Goal: Task Accomplishment & Management: Manage account settings

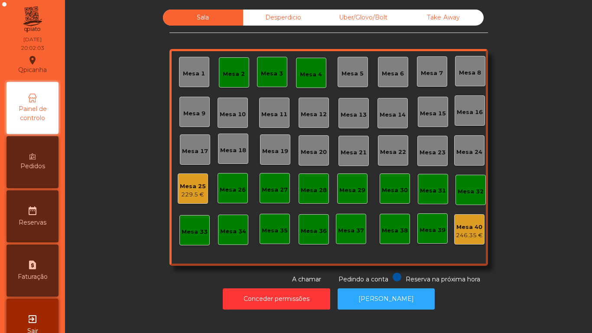
click at [273, 68] on div "Mesa 3" at bounding box center [272, 72] width 22 height 12
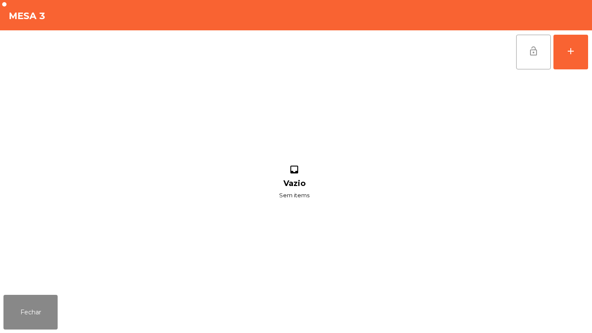
click at [526, 49] on button "lock_open" at bounding box center [533, 52] width 35 height 35
click at [26, 312] on button "Fechar" at bounding box center [30, 312] width 54 height 35
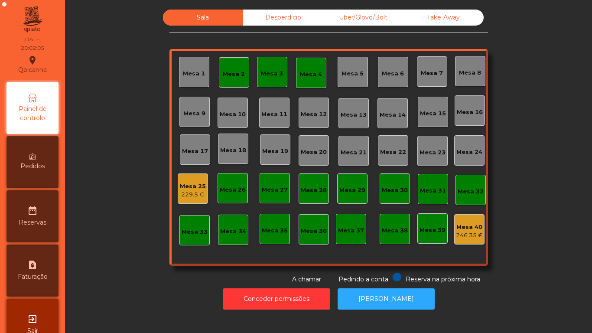
click at [307, 78] on div "Mesa 4" at bounding box center [311, 74] width 22 height 9
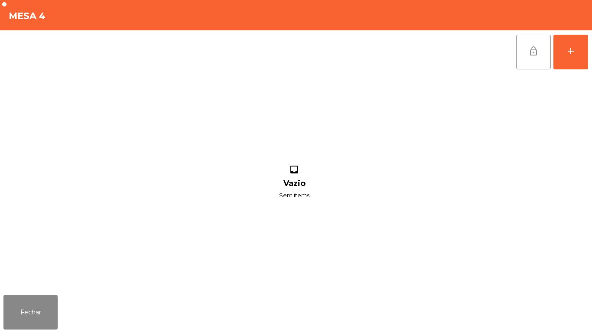
click at [522, 61] on button "lock_open" at bounding box center [533, 52] width 35 height 35
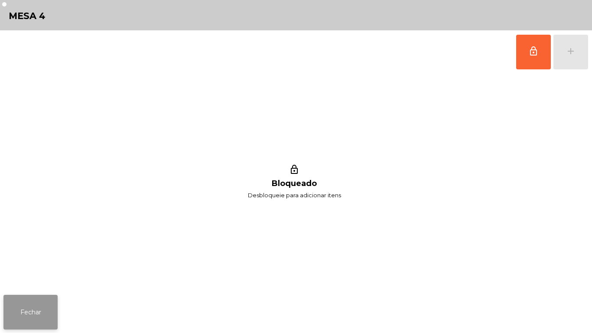
click at [45, 305] on button "Fechar" at bounding box center [30, 312] width 54 height 35
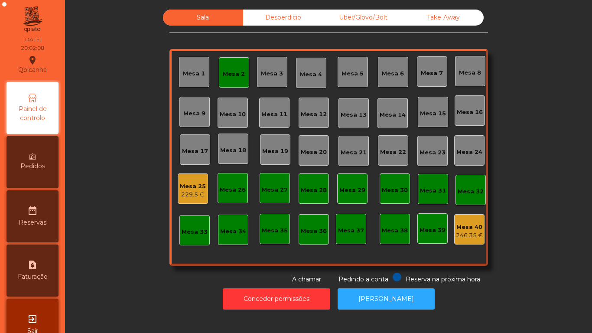
click at [190, 187] on div "Mesa 25" at bounding box center [193, 186] width 26 height 9
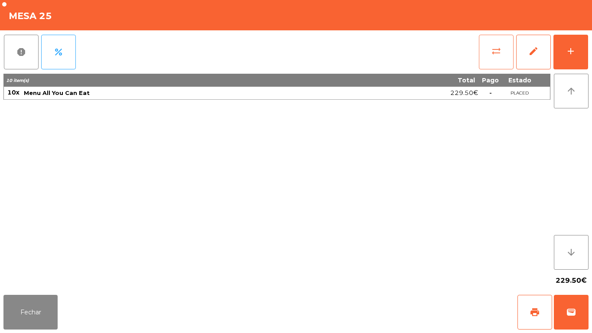
click at [496, 49] on span "sync_alt" at bounding box center [496, 51] width 10 height 10
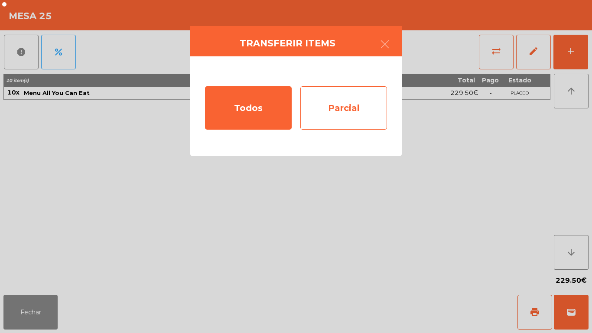
click at [347, 117] on div "Parcial" at bounding box center [343, 107] width 87 height 43
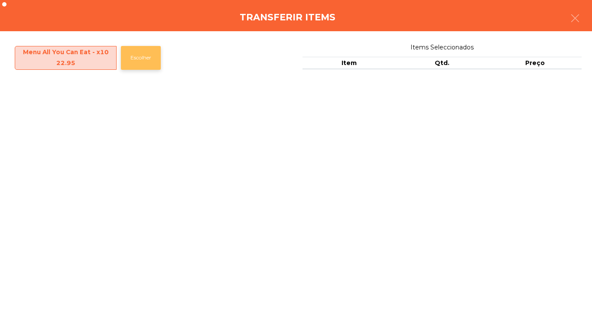
click at [143, 63] on button "Escolher" at bounding box center [141, 58] width 40 height 24
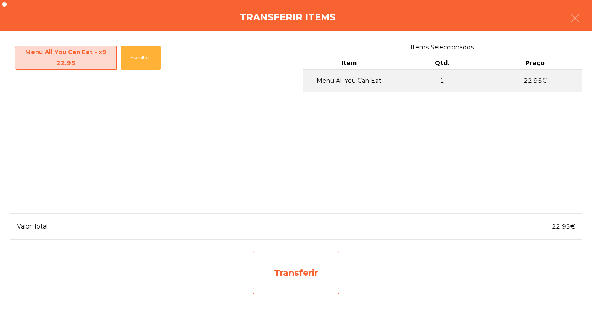
click at [293, 276] on div "Transferir" at bounding box center [296, 272] width 87 height 43
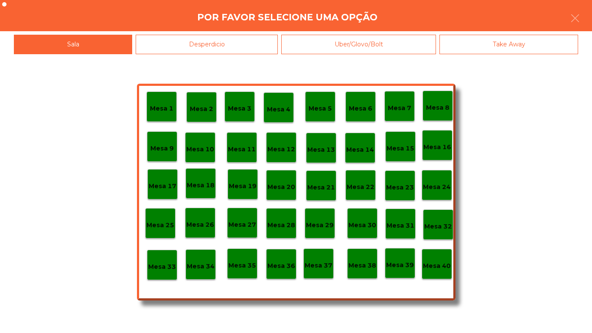
click at [205, 107] on p "Mesa 2" at bounding box center [201, 109] width 23 height 10
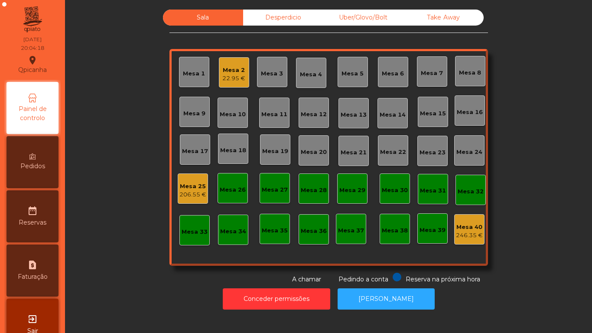
click at [232, 80] on div "22.95 €" at bounding box center [233, 78] width 23 height 9
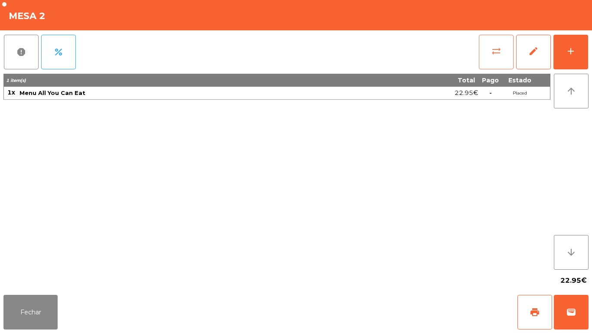
click at [482, 57] on button "sync_alt" at bounding box center [496, 52] width 35 height 35
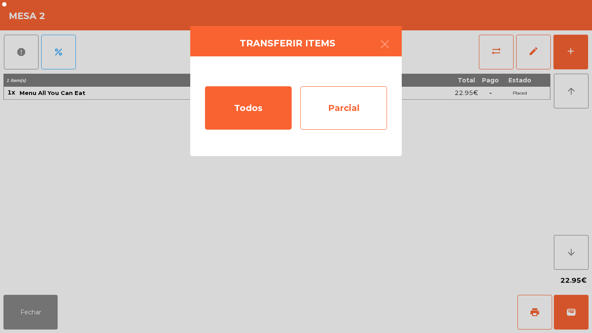
click at [352, 102] on div "Parcial" at bounding box center [343, 107] width 87 height 43
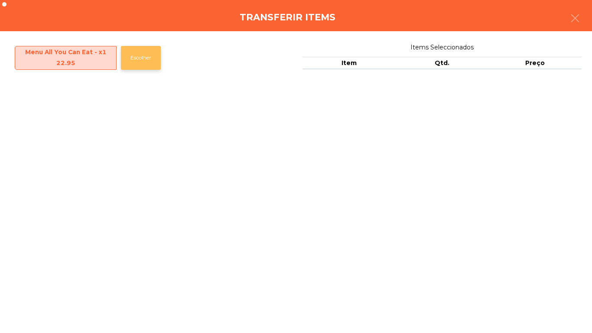
click at [155, 65] on button "Escolher" at bounding box center [141, 58] width 40 height 24
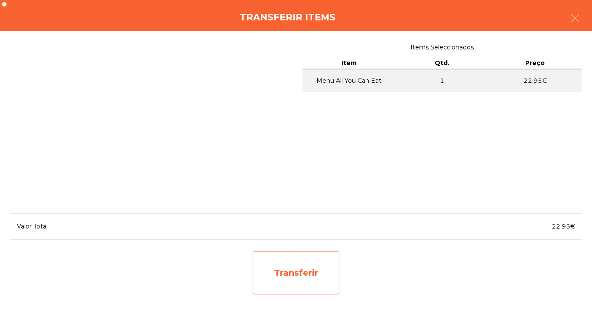
click at [294, 275] on div "Transferir" at bounding box center [296, 272] width 87 height 43
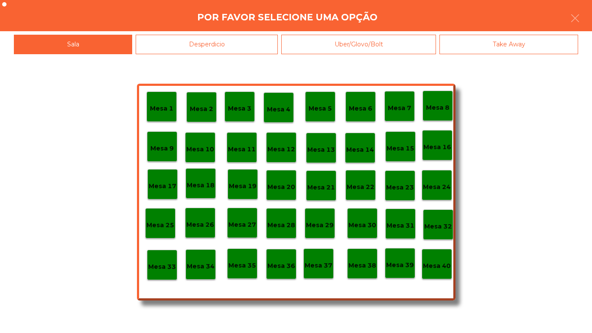
click at [169, 219] on div "Mesa 25" at bounding box center [160, 223] width 28 height 13
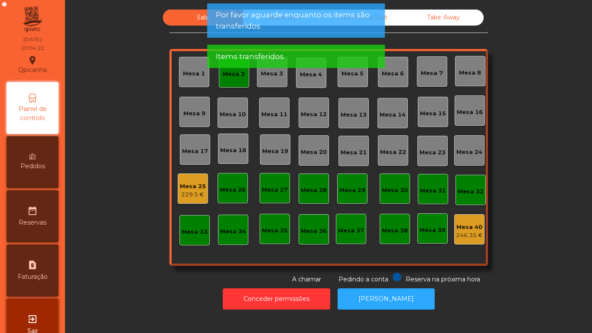
click at [233, 80] on div "Mesa 2" at bounding box center [234, 72] width 30 height 30
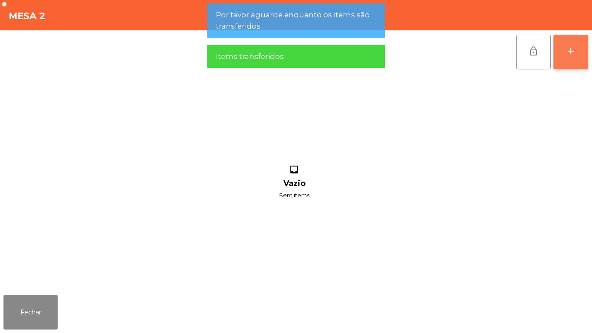
click at [576, 49] on div "add" at bounding box center [571, 51] width 10 height 10
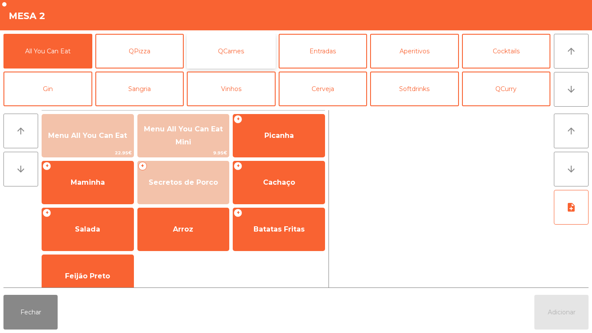
click at [240, 50] on button "QCarnes" at bounding box center [231, 51] width 89 height 35
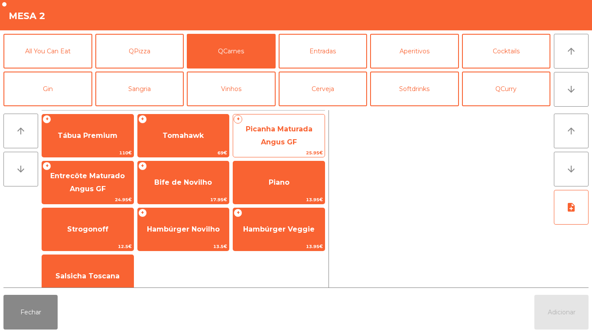
click at [275, 130] on span "Picanha Maturada Angus GF" at bounding box center [279, 135] width 67 height 21
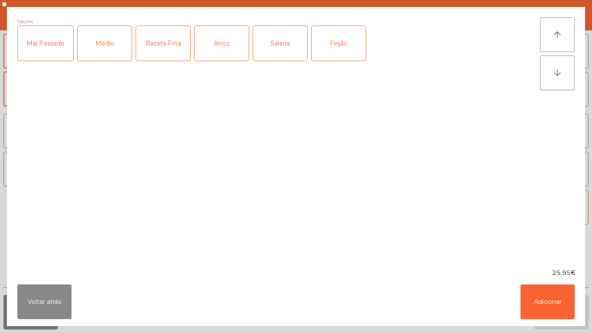
click at [95, 51] on div "Médio" at bounding box center [105, 43] width 54 height 35
click at [159, 45] on div "Batata Frita" at bounding box center [163, 43] width 54 height 35
click at [208, 52] on div "Arroz" at bounding box center [222, 43] width 54 height 35
click at [562, 296] on button "Adicionar" at bounding box center [547, 301] width 54 height 35
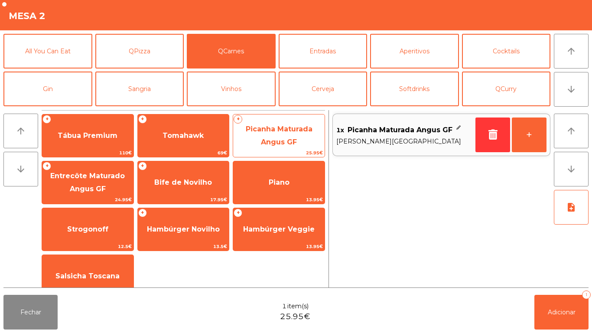
click at [282, 136] on span "Picanha Maturada Angus GF" at bounding box center [278, 135] width 91 height 37
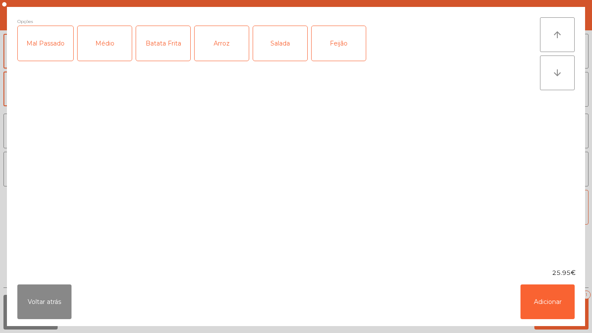
click at [283, 45] on div "Salada" at bounding box center [280, 43] width 54 height 35
click at [354, 51] on div "Feijão" at bounding box center [339, 43] width 54 height 35
click at [108, 40] on div "Médio" at bounding box center [105, 43] width 54 height 35
click at [541, 287] on button "Adicionar" at bounding box center [547, 301] width 54 height 35
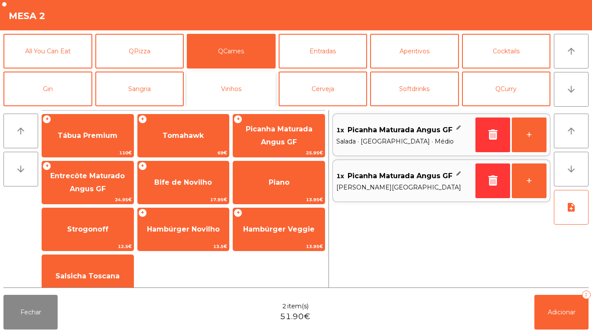
click at [228, 88] on button "Vinhos" at bounding box center [231, 89] width 89 height 35
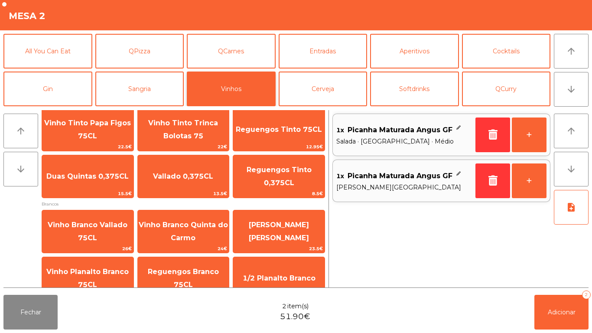
scroll to position [273, 0]
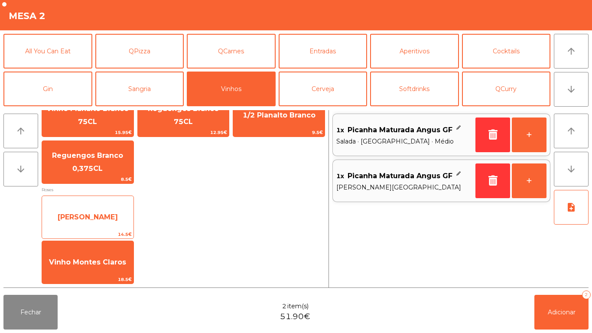
click at [88, 206] on span "[PERSON_NAME]" at bounding box center [87, 216] width 91 height 23
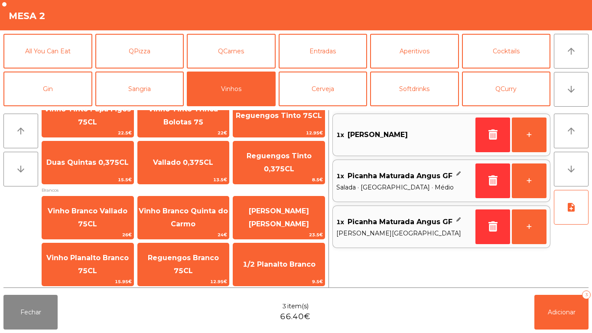
scroll to position [0, 0]
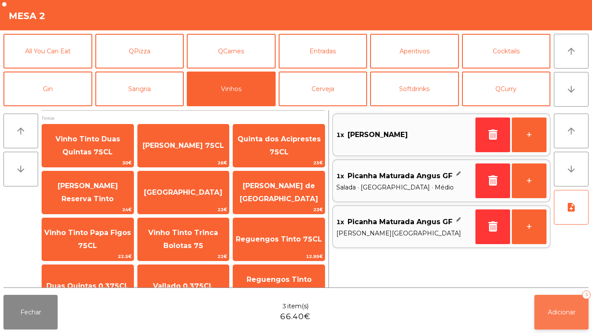
click at [569, 311] on span "Adicionar" at bounding box center [562, 312] width 28 height 8
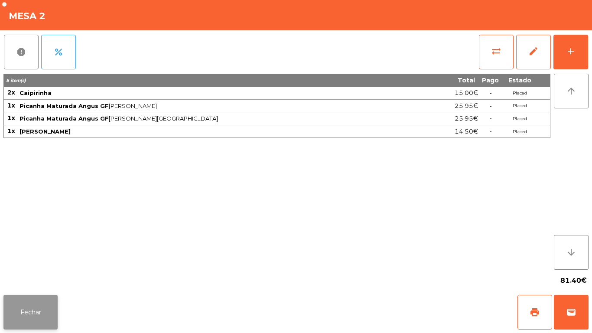
click at [34, 312] on button "Fechar" at bounding box center [30, 312] width 54 height 35
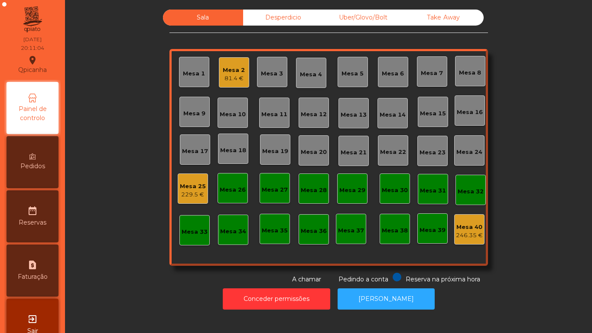
click at [198, 111] on div "Mesa 9" at bounding box center [194, 113] width 22 height 9
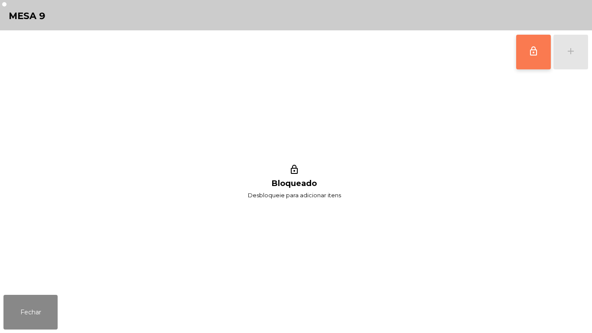
click at [538, 55] on span "lock_outline" at bounding box center [533, 51] width 10 height 10
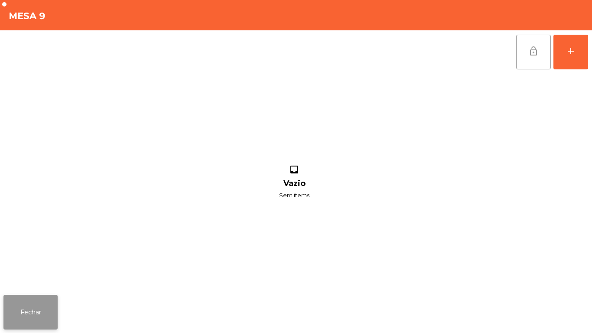
click at [36, 310] on button "Fechar" at bounding box center [30, 312] width 54 height 35
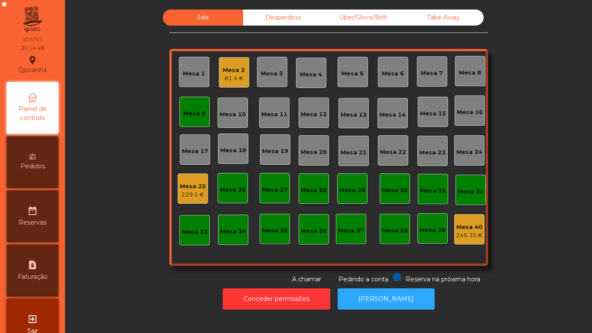
click at [181, 104] on div "Mesa 9" at bounding box center [194, 112] width 30 height 30
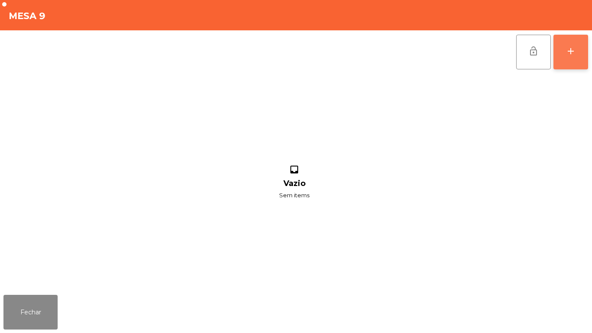
click at [565, 63] on button "add" at bounding box center [570, 52] width 35 height 35
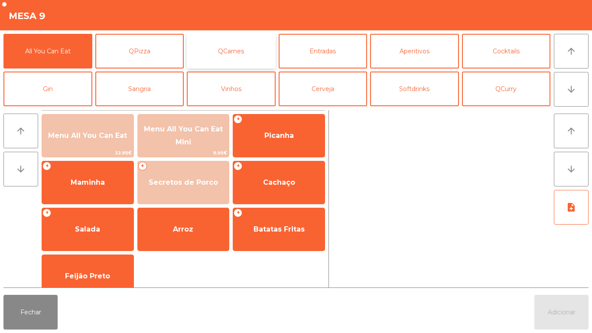
click at [263, 61] on button "QCarnes" at bounding box center [231, 51] width 89 height 35
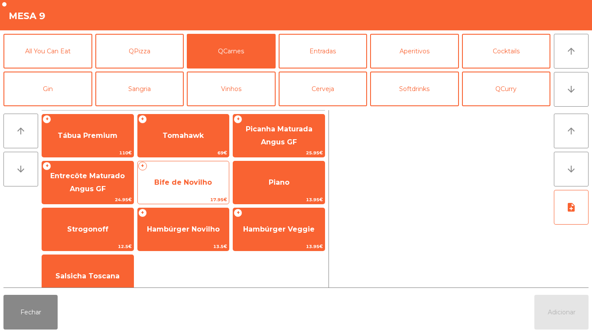
click at [204, 180] on span "Bife de Novilho" at bounding box center [183, 182] width 58 height 8
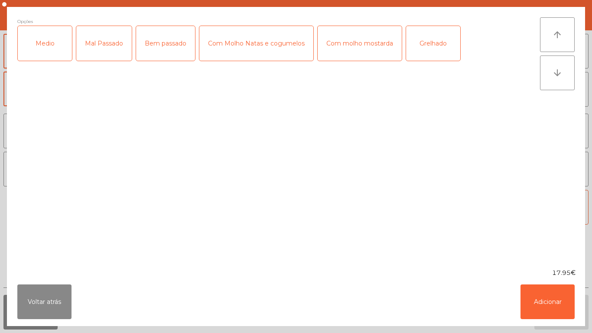
click at [57, 44] on div "Medio" at bounding box center [45, 43] width 54 height 35
click at [97, 52] on div "Mal Passado" at bounding box center [103, 43] width 55 height 35
click at [355, 51] on div "Com molho mostarda" at bounding box center [360, 43] width 84 height 35
click at [355, 49] on div "Com molho mostarda" at bounding box center [360, 43] width 84 height 35
click at [265, 49] on div "Com Molho Natas e cogumelos" at bounding box center [256, 43] width 114 height 35
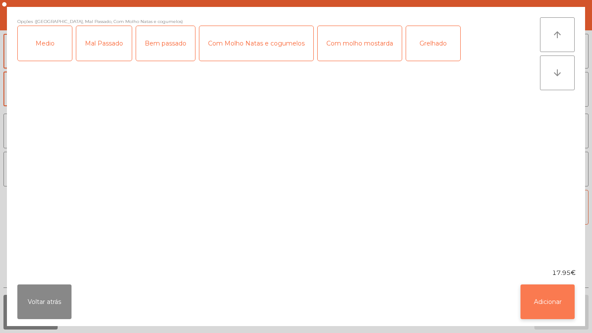
click at [554, 312] on button "Adicionar" at bounding box center [547, 301] width 54 height 35
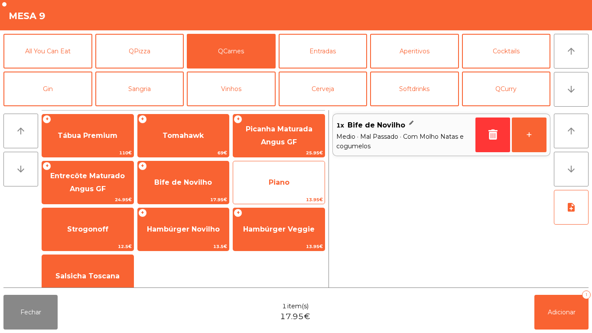
click at [270, 182] on span "Piano" at bounding box center [279, 182] width 21 height 8
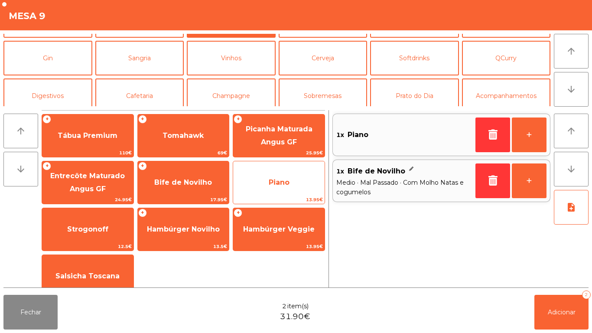
scroll to position [39, 0]
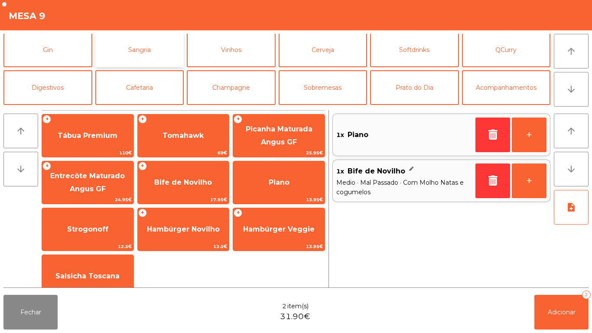
click at [149, 63] on button "Sangria" at bounding box center [139, 50] width 89 height 35
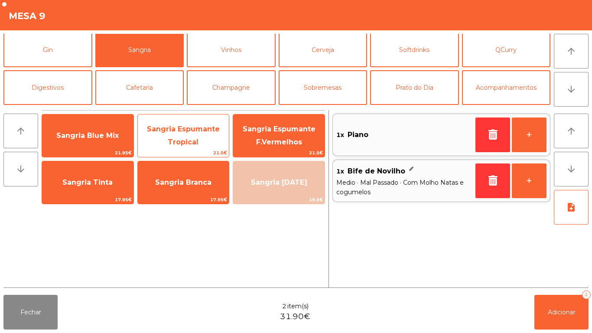
click at [200, 141] on span "Sangria Espumante Tropical" at bounding box center [183, 135] width 91 height 37
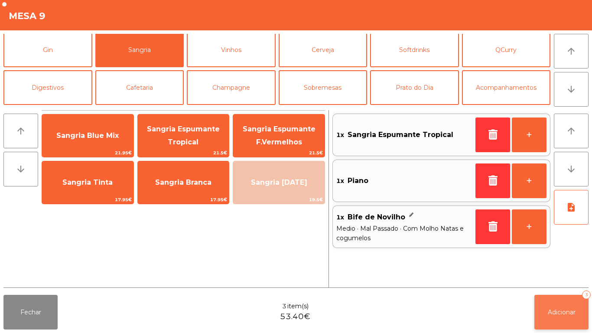
click at [566, 312] on span "Adicionar" at bounding box center [562, 312] width 28 height 8
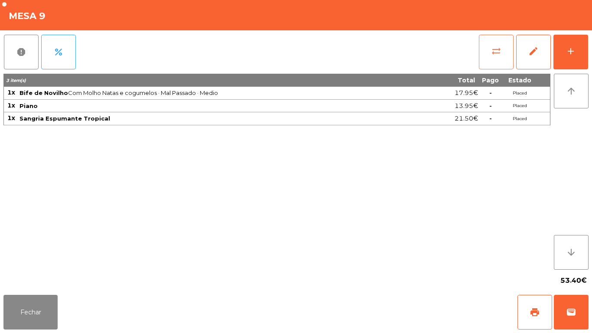
click at [491, 41] on button "sync_alt" at bounding box center [496, 52] width 35 height 35
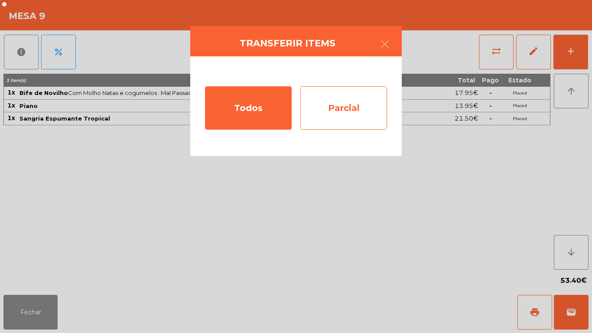
click at [355, 96] on div "Parcial" at bounding box center [343, 107] width 87 height 43
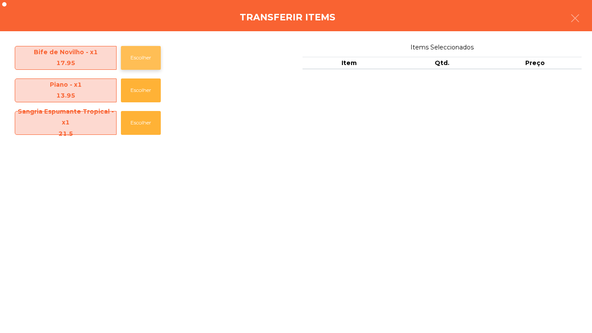
click at [140, 54] on button "Escolher" at bounding box center [141, 58] width 40 height 24
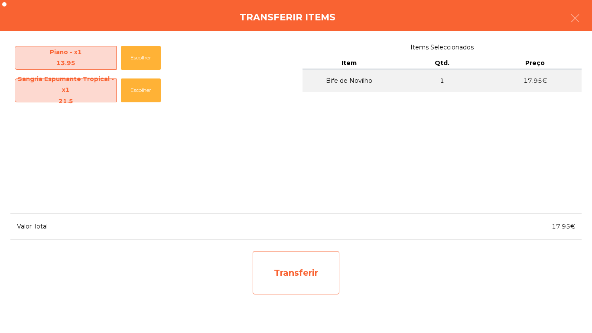
click at [301, 263] on div "Transferir" at bounding box center [296, 272] width 87 height 43
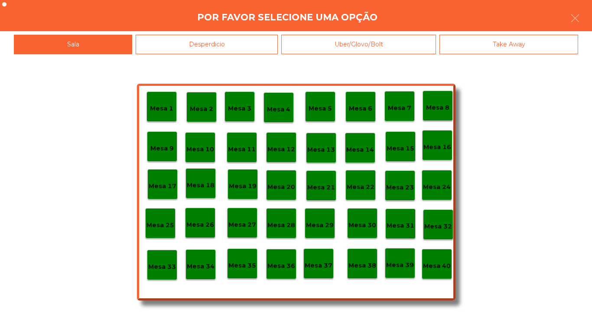
click at [258, 45] on div "Desperdicio" at bounding box center [207, 45] width 142 height 20
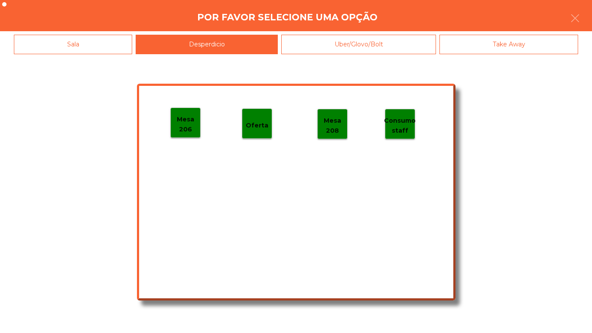
click at [178, 119] on p "Mesa 206" at bounding box center [185, 124] width 29 height 20
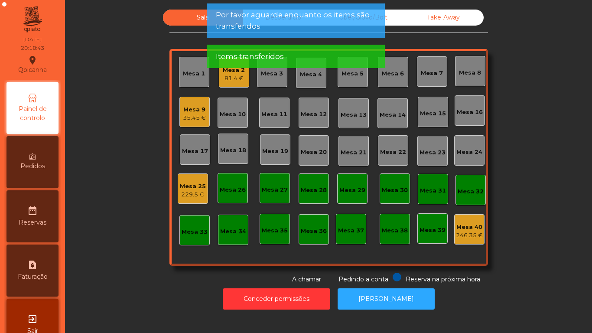
click at [196, 120] on div "35.45 €" at bounding box center [194, 118] width 23 height 9
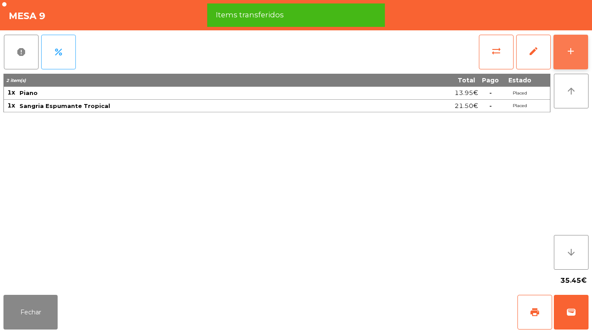
click at [582, 47] on button "add" at bounding box center [570, 52] width 35 height 35
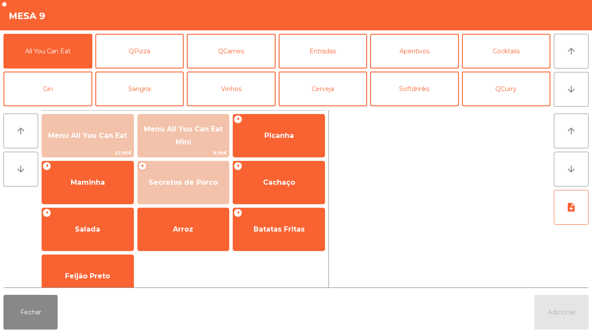
click at [35, 332] on div "Fechar Adicionar" at bounding box center [296, 312] width 592 height 42
click at [43, 300] on button "Fechar" at bounding box center [30, 312] width 54 height 35
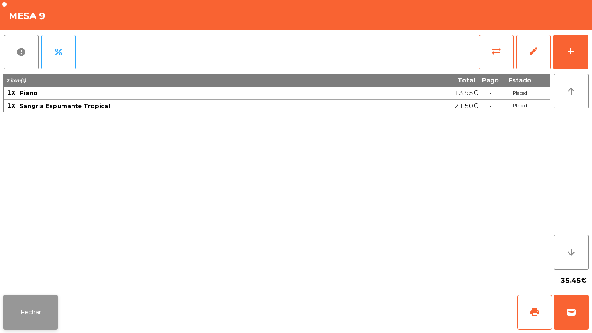
click at [37, 304] on button "Fechar" at bounding box center [30, 312] width 54 height 35
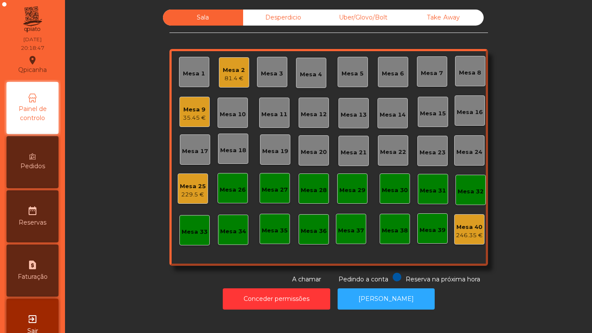
click at [195, 175] on div "Mesa 25 229.5 €" at bounding box center [193, 188] width 30 height 30
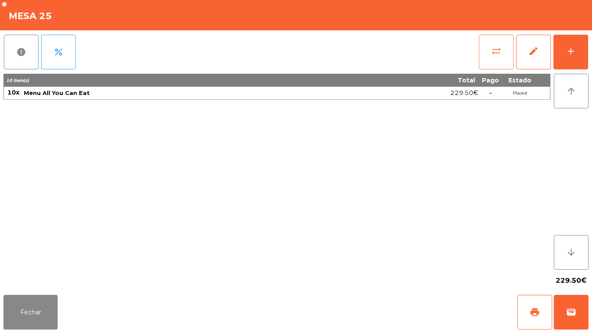
click at [494, 47] on span "sync_alt" at bounding box center [496, 51] width 10 height 10
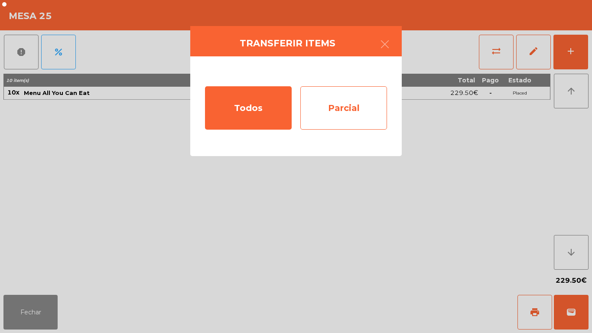
click at [345, 102] on div "Parcial" at bounding box center [343, 107] width 87 height 43
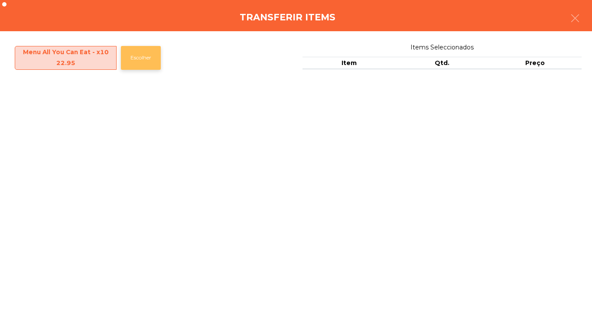
click at [142, 64] on button "Escolher" at bounding box center [141, 58] width 40 height 24
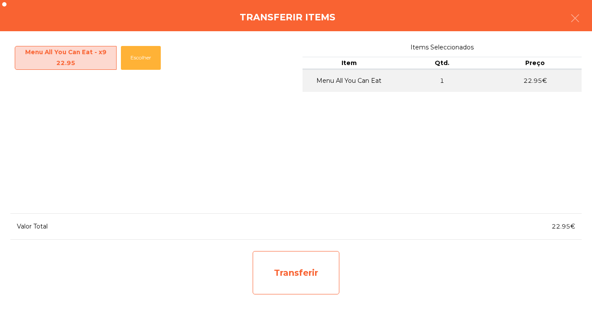
click at [319, 271] on div "Transferir" at bounding box center [296, 272] width 87 height 43
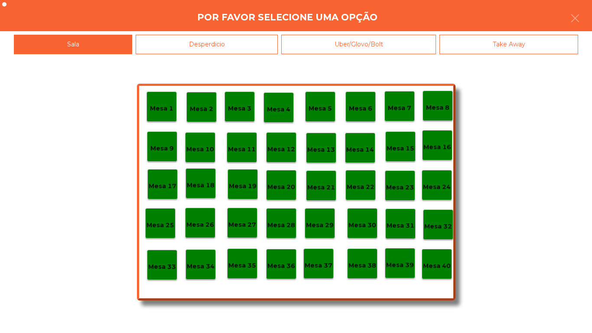
click at [165, 143] on p "Mesa 9" at bounding box center [161, 148] width 23 height 10
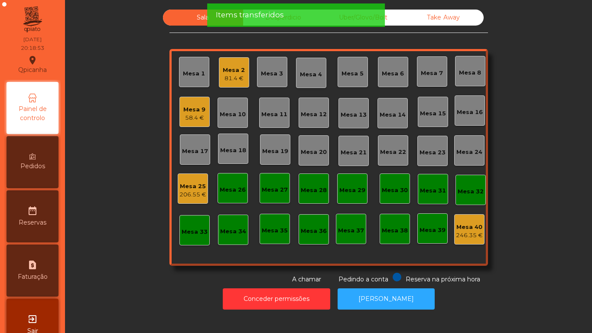
click at [193, 102] on div "Mesa 9 58.4 €" at bounding box center [194, 112] width 22 height 20
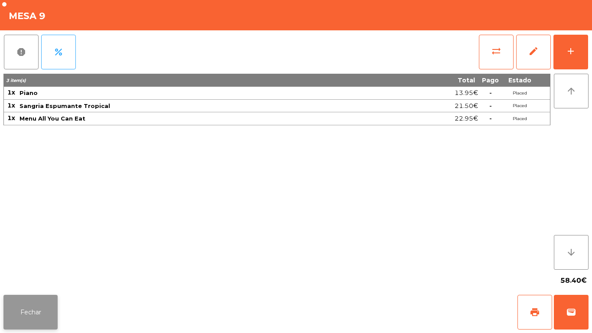
click at [42, 301] on button "Fechar" at bounding box center [30, 312] width 54 height 35
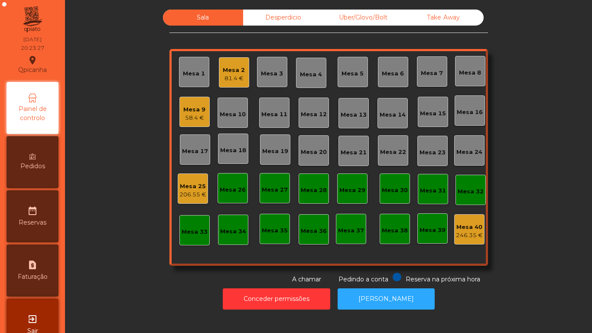
click at [223, 68] on div "Mesa 2" at bounding box center [234, 70] width 22 height 9
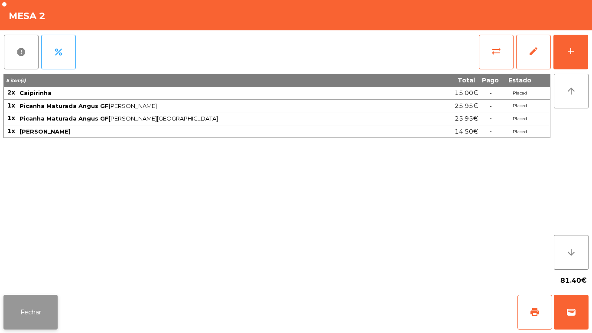
click at [42, 298] on button "Fechar" at bounding box center [30, 312] width 54 height 35
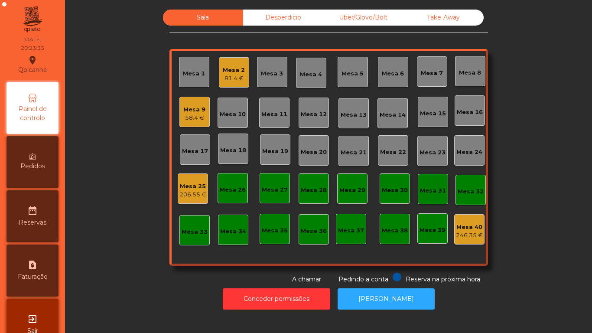
click at [238, 77] on div "81.4 €" at bounding box center [234, 78] width 22 height 9
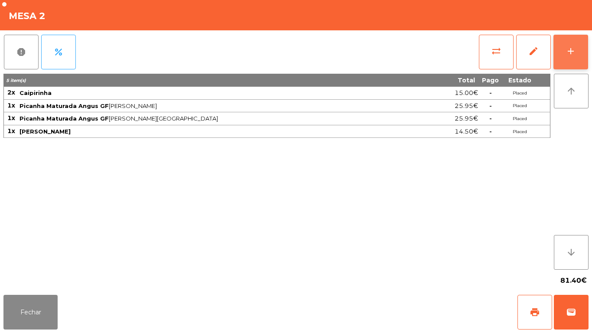
click at [566, 57] on button "add" at bounding box center [570, 52] width 35 height 35
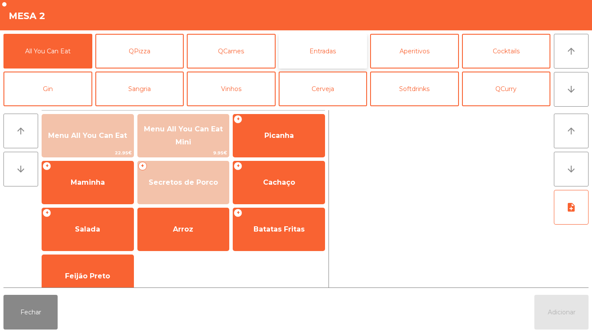
click at [327, 54] on button "Entradas" at bounding box center [323, 51] width 89 height 35
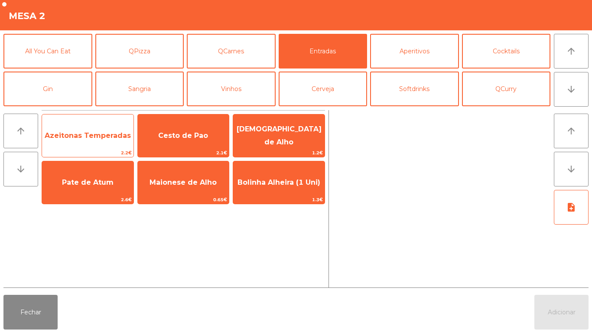
click at [83, 131] on span "Azeitonas Temperadas" at bounding box center [88, 135] width 86 height 8
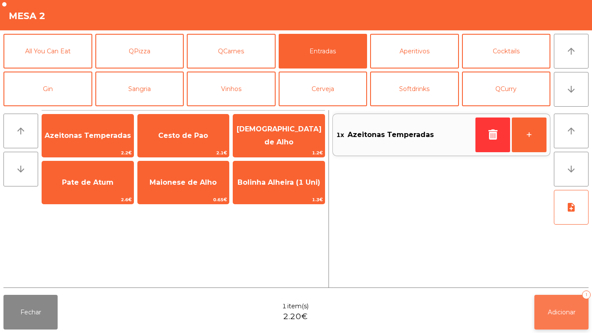
click at [569, 310] on span "Adicionar" at bounding box center [562, 312] width 28 height 8
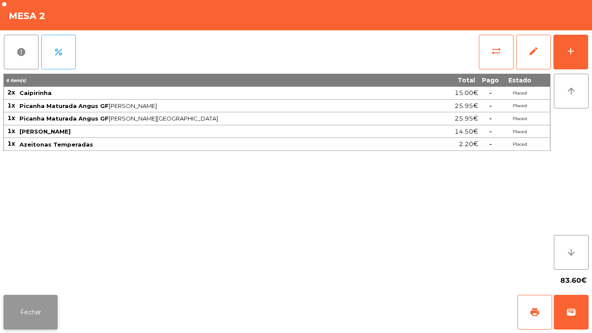
click at [48, 310] on button "Fechar" at bounding box center [30, 312] width 54 height 35
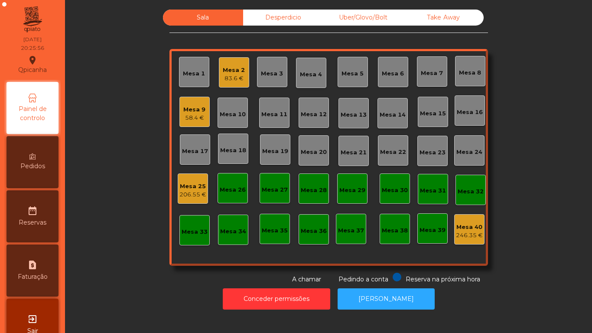
click at [301, 71] on div "Mesa 4" at bounding box center [311, 74] width 22 height 9
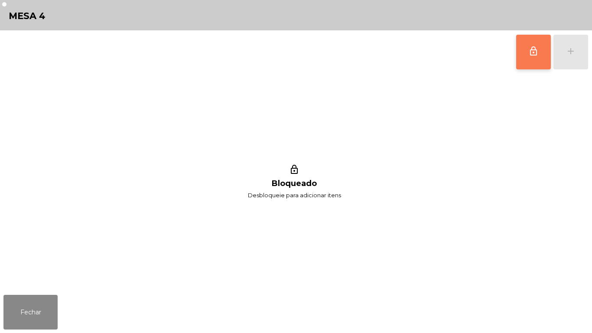
click at [530, 55] on span "lock_outline" at bounding box center [533, 51] width 10 height 10
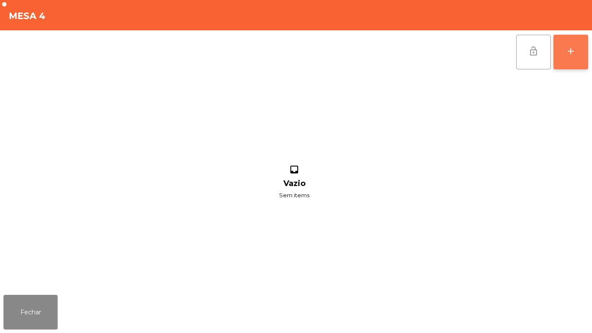
click at [570, 65] on button "add" at bounding box center [570, 52] width 35 height 35
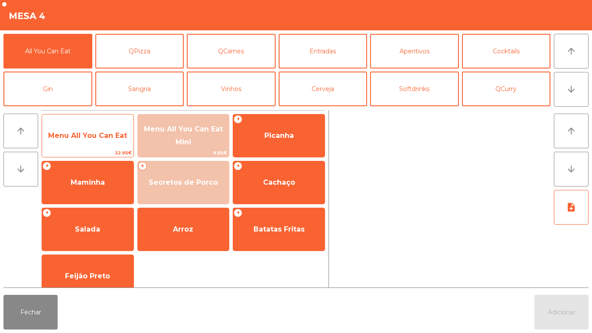
click at [111, 137] on span "Menu All You Can Eat" at bounding box center [87, 135] width 79 height 8
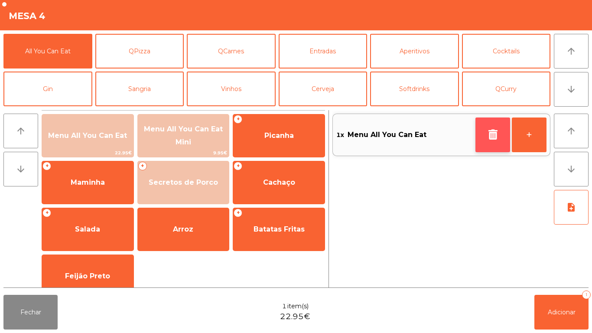
click at [488, 131] on icon "button" at bounding box center [492, 134] width 13 height 10
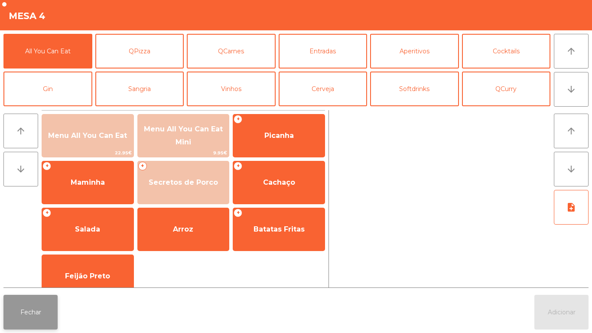
click at [36, 312] on button "Fechar" at bounding box center [30, 312] width 54 height 35
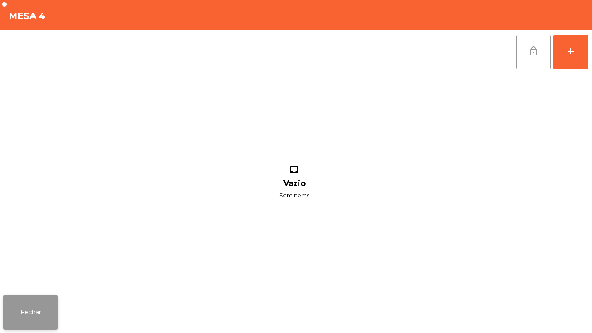
click at [36, 319] on button "Fechar" at bounding box center [30, 312] width 54 height 35
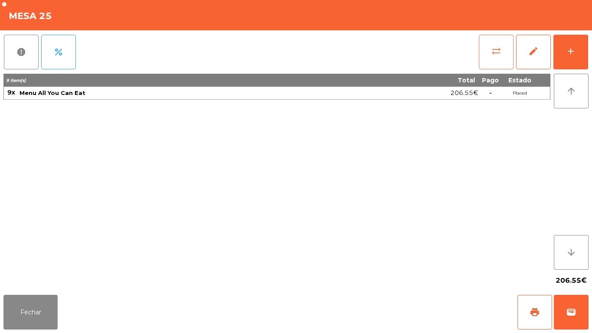
click at [490, 50] on button "sync_alt" at bounding box center [496, 52] width 35 height 35
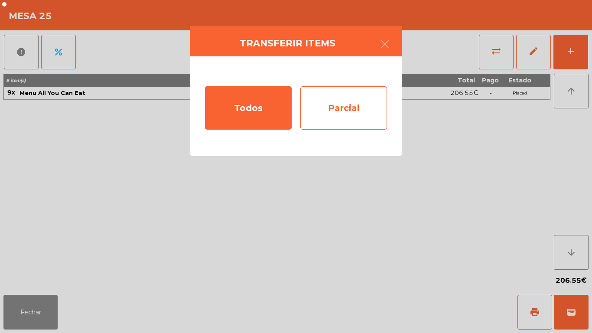
click at [351, 98] on div "Parcial" at bounding box center [343, 107] width 87 height 43
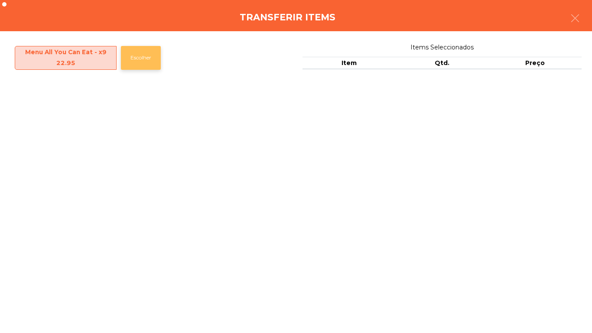
click at [142, 56] on button "Escolher" at bounding box center [141, 58] width 40 height 24
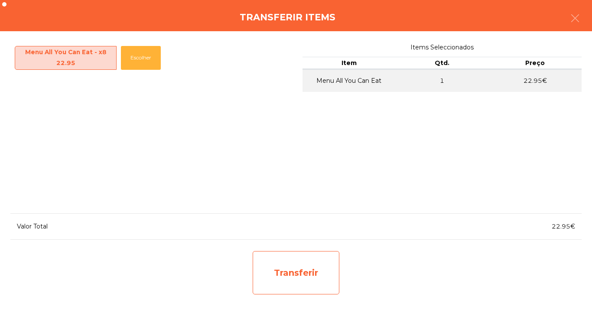
click at [302, 275] on div "Transferir" at bounding box center [296, 272] width 87 height 43
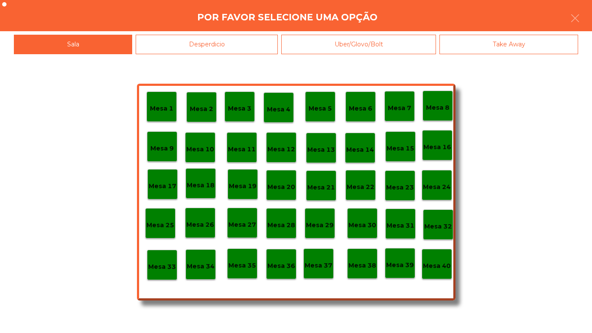
click at [282, 109] on p "Mesa 4" at bounding box center [278, 109] width 23 height 10
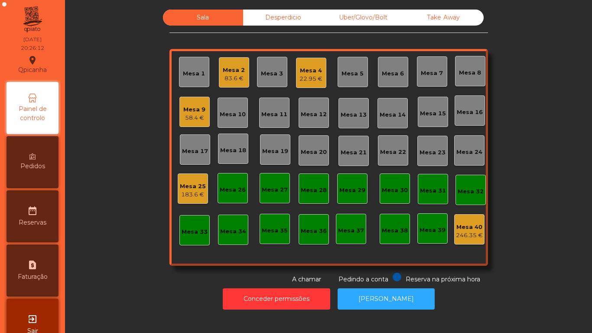
click at [194, 143] on div "Mesa 17" at bounding box center [195, 149] width 30 height 30
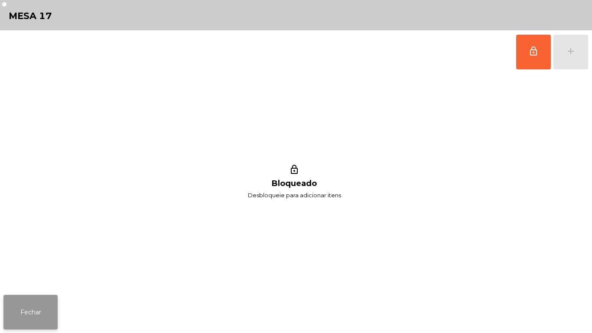
click at [43, 317] on button "Fechar" at bounding box center [30, 312] width 54 height 35
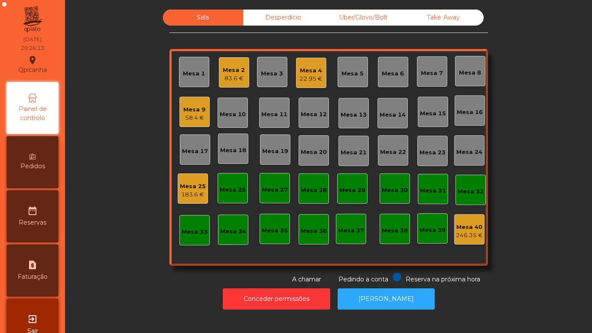
click at [199, 114] on div "58.4 €" at bounding box center [194, 118] width 22 height 9
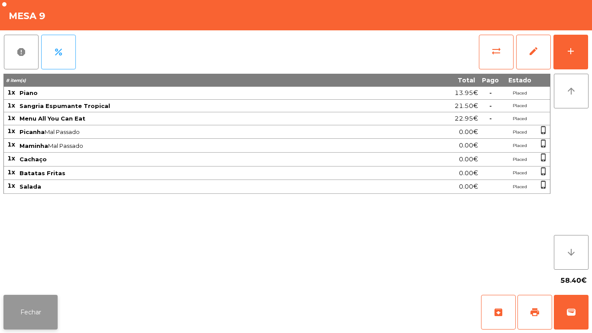
click at [42, 311] on button "Fechar" at bounding box center [30, 312] width 54 height 35
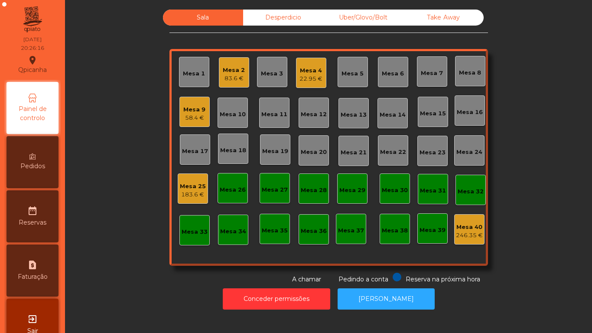
click at [288, 25] on div "Desperdicio" at bounding box center [283, 18] width 80 height 16
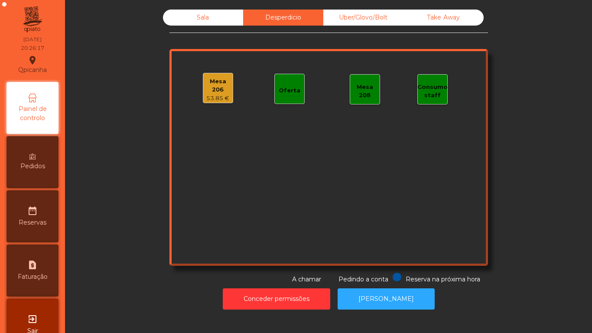
click at [215, 94] on div "53.85 €" at bounding box center [217, 98] width 29 height 9
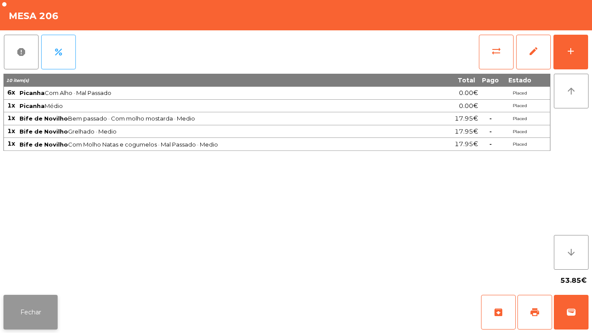
click at [43, 306] on button "Fechar" at bounding box center [30, 312] width 54 height 35
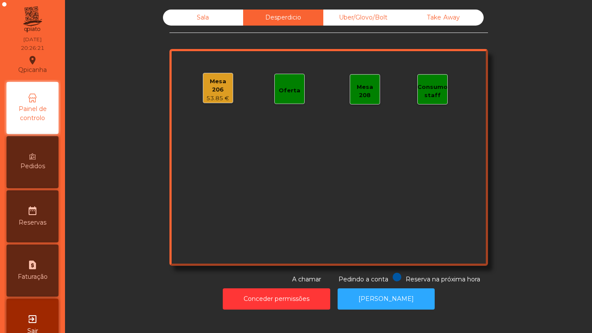
click at [221, 22] on div "Sala" at bounding box center [203, 18] width 80 height 16
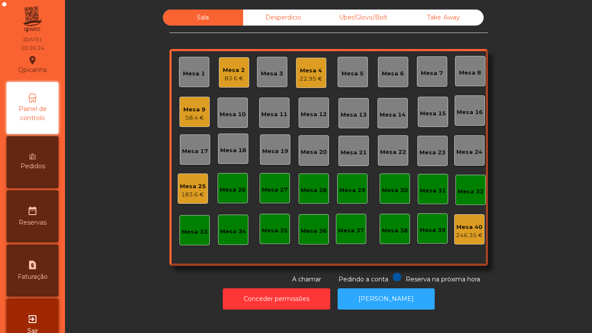
click at [192, 189] on div "Mesa 25" at bounding box center [193, 186] width 26 height 9
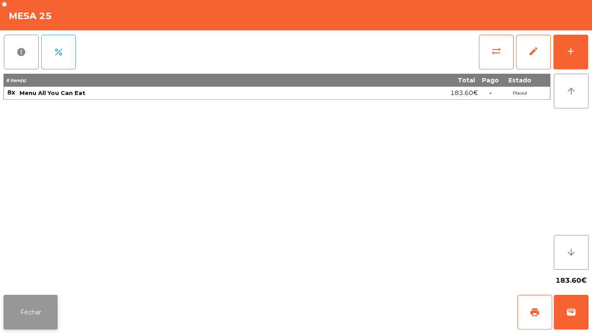
click at [45, 312] on button "Fechar" at bounding box center [30, 312] width 54 height 35
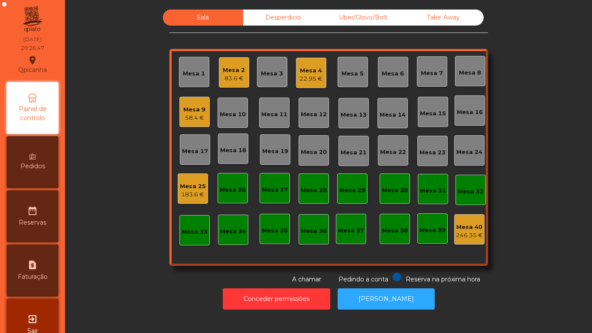
click at [307, 76] on div "22.95 €" at bounding box center [310, 79] width 23 height 9
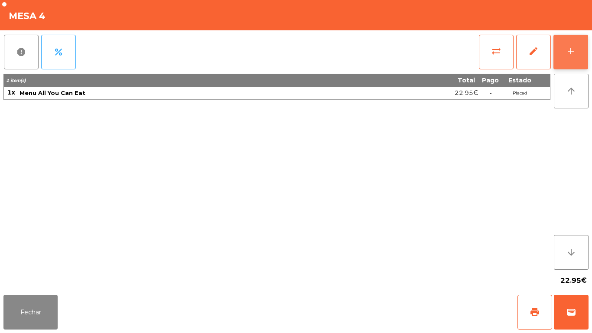
click at [569, 57] on button "add" at bounding box center [570, 52] width 35 height 35
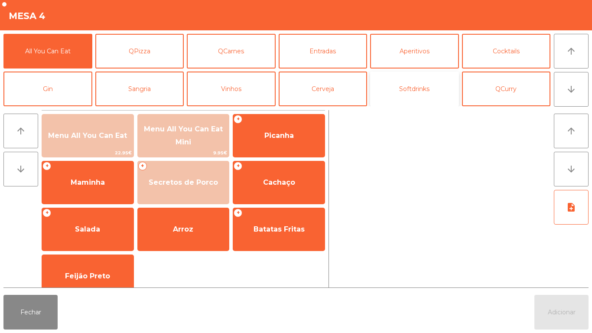
click at [422, 90] on button "Softdrinks" at bounding box center [414, 89] width 89 height 35
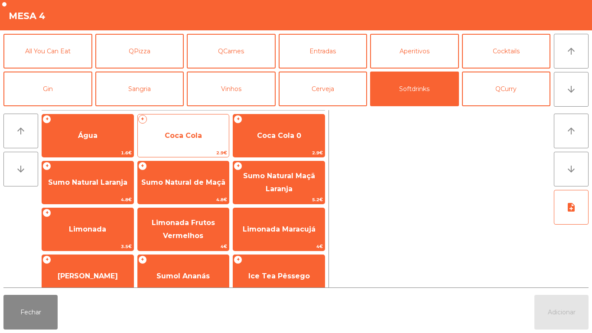
click at [178, 131] on span "Coca Cola" at bounding box center [183, 135] width 37 height 8
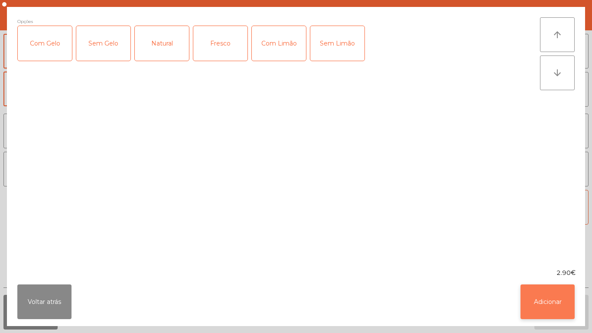
click at [535, 294] on button "Adicionar" at bounding box center [547, 301] width 54 height 35
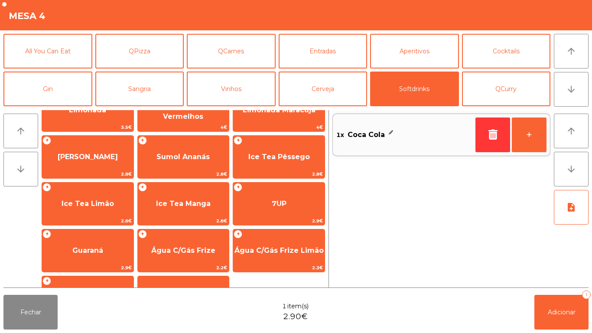
scroll to position [154, 0]
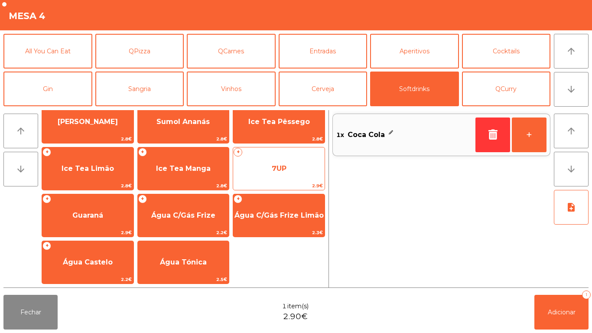
click at [293, 186] on span "2.9€" at bounding box center [278, 186] width 91 height 8
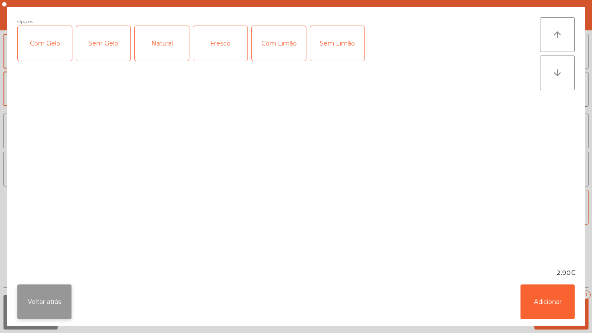
click at [42, 288] on button "Voltar atrás" at bounding box center [44, 301] width 54 height 35
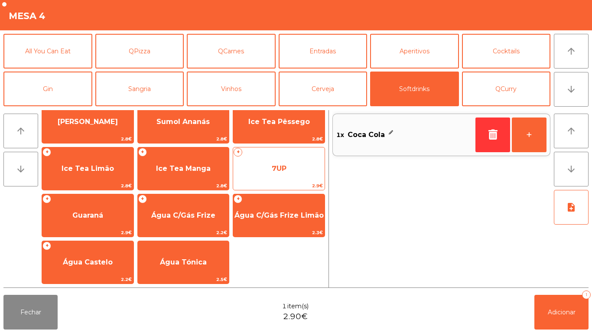
click at [297, 157] on span "7UP" at bounding box center [278, 168] width 91 height 23
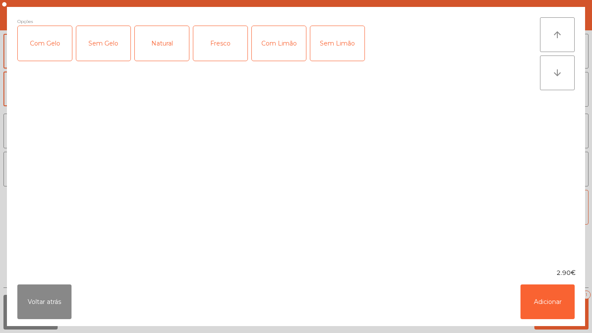
click at [58, 39] on div "Com Gelo" at bounding box center [45, 43] width 54 height 35
click at [337, 52] on div "Sem Limão" at bounding box center [337, 43] width 54 height 35
click at [340, 52] on div "Sem Limão" at bounding box center [337, 43] width 54 height 35
click at [265, 41] on div "Com Limão" at bounding box center [279, 43] width 54 height 35
click at [555, 295] on button "Adicionar" at bounding box center [547, 301] width 54 height 35
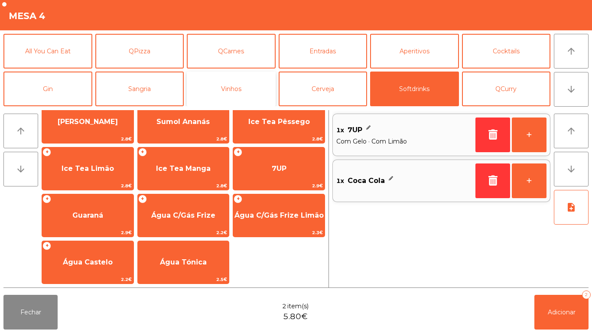
click at [245, 85] on button "Vinhos" at bounding box center [231, 89] width 89 height 35
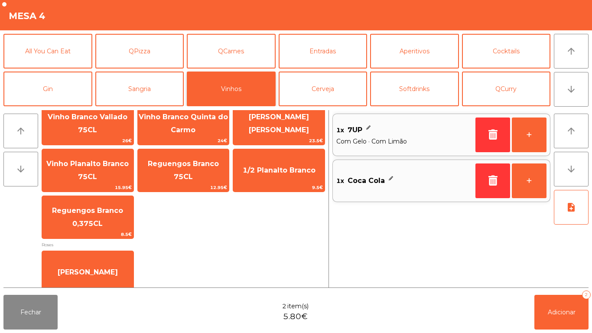
scroll to position [218, 0]
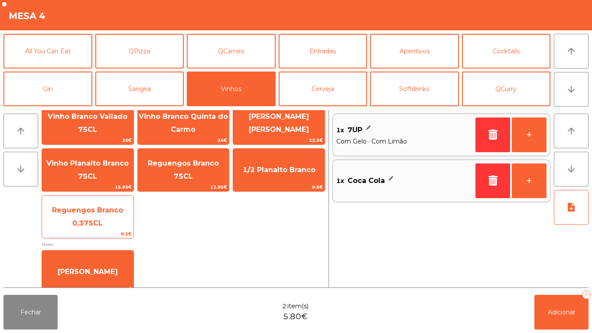
click at [106, 215] on span "Reguengos Branco 0,375CL" at bounding box center [87, 216] width 91 height 37
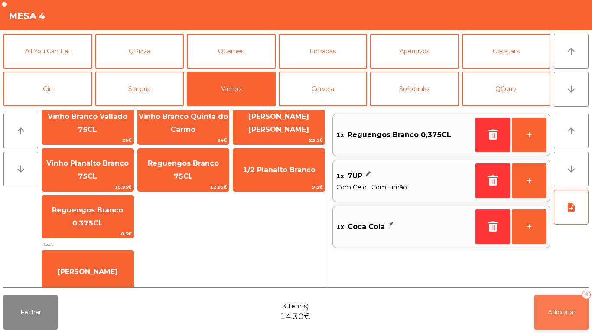
click at [563, 299] on button "Adicionar 3" at bounding box center [561, 312] width 54 height 35
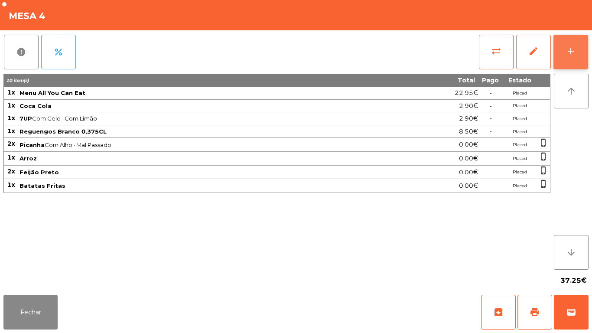
click at [570, 57] on button "add" at bounding box center [570, 52] width 35 height 35
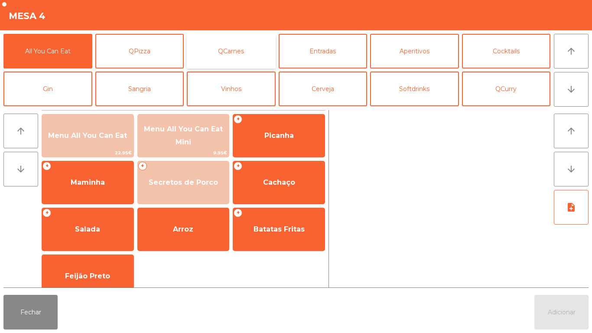
click at [244, 52] on button "QCarnes" at bounding box center [231, 51] width 89 height 35
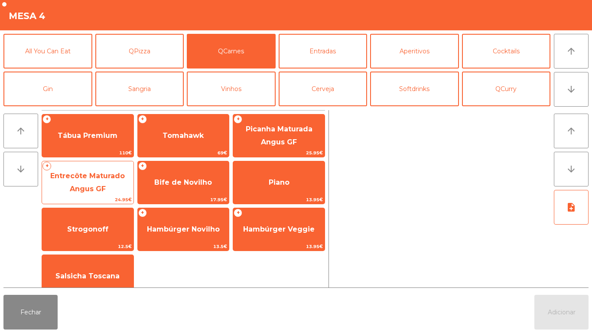
click at [96, 184] on span "Entrecôte Maturado Angus GF" at bounding box center [87, 182] width 91 height 37
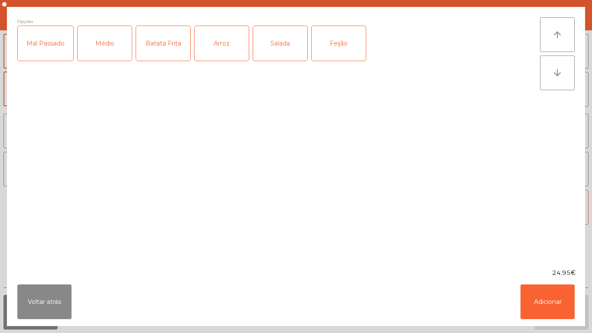
click at [113, 46] on div "Médio" at bounding box center [105, 43] width 54 height 35
click at [62, 50] on div "Mal Passado" at bounding box center [45, 43] width 55 height 35
click at [221, 48] on div "Arroz" at bounding box center [222, 43] width 54 height 35
click at [345, 51] on div "Feijão" at bounding box center [339, 43] width 54 height 35
click at [554, 309] on button "Adicionar" at bounding box center [547, 301] width 54 height 35
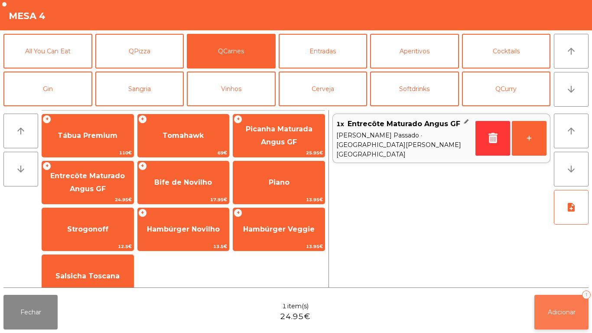
click at [564, 312] on span "Adicionar" at bounding box center [562, 312] width 28 height 8
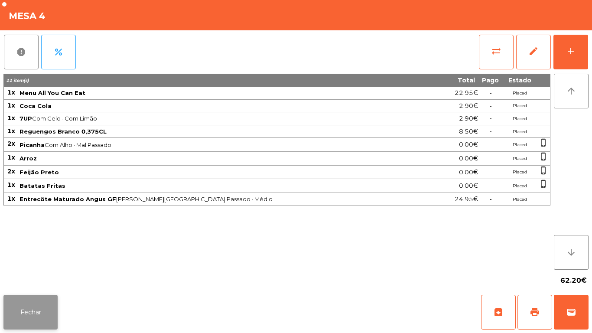
click at [36, 319] on button "Fechar" at bounding box center [30, 312] width 54 height 35
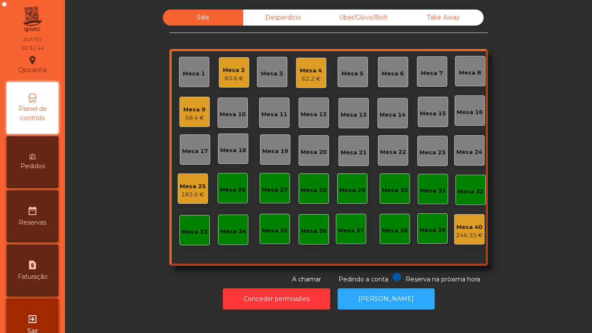
click at [195, 113] on div "Mesa 9" at bounding box center [194, 109] width 22 height 9
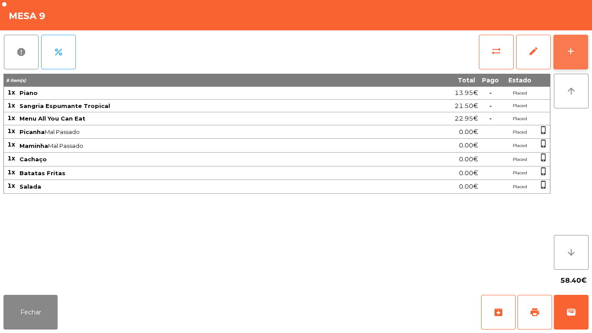
click at [570, 59] on button "add" at bounding box center [570, 52] width 35 height 35
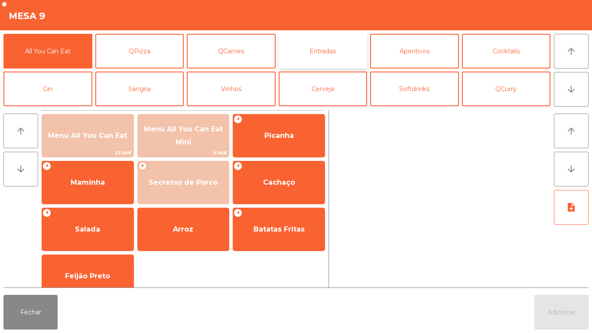
click at [325, 52] on button "Entradas" at bounding box center [323, 51] width 89 height 35
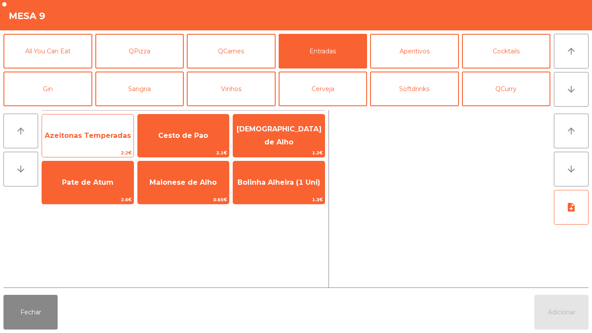
click at [90, 131] on span "Azeitonas Temperadas" at bounding box center [88, 135] width 86 height 8
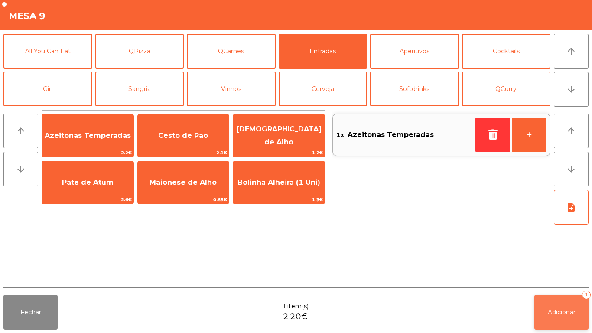
click at [567, 321] on button "Adicionar 1" at bounding box center [561, 312] width 54 height 35
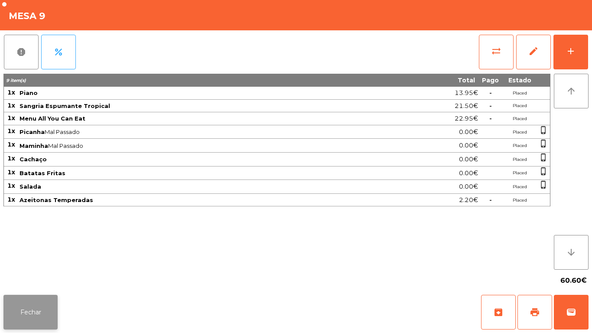
click at [35, 313] on button "Fechar" at bounding box center [30, 312] width 54 height 35
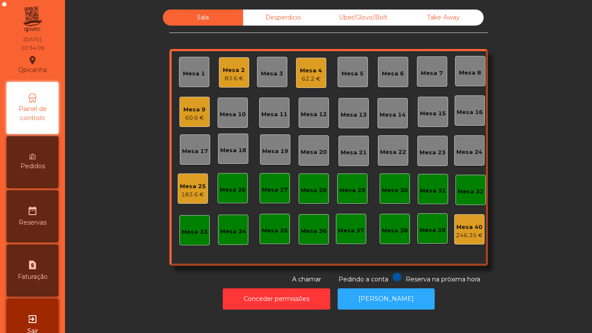
click at [306, 65] on div "Mesa 4 62.2 €" at bounding box center [311, 73] width 22 height 20
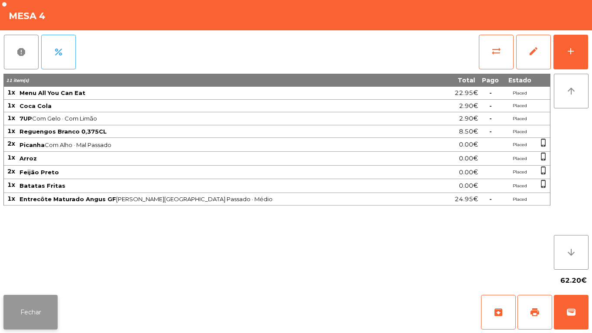
click at [34, 310] on button "Fechar" at bounding box center [30, 312] width 54 height 35
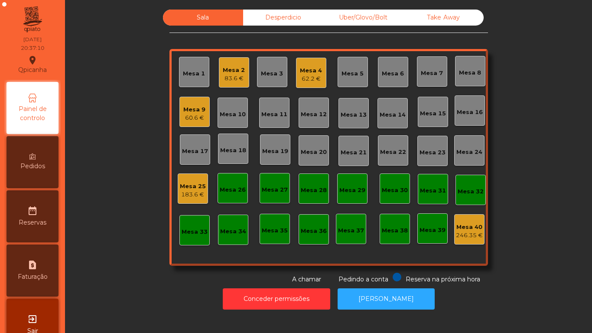
click at [359, 18] on div "Uber/Glovo/Bolt" at bounding box center [363, 18] width 80 height 16
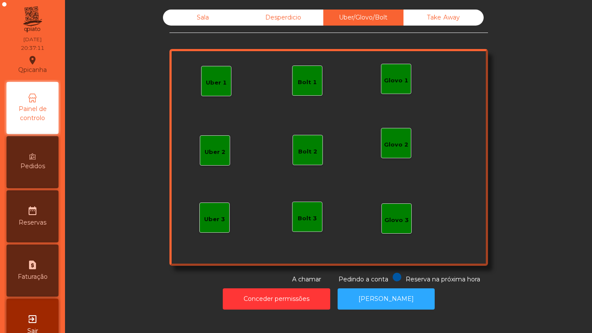
click at [429, 24] on div "Take Away" at bounding box center [443, 18] width 80 height 16
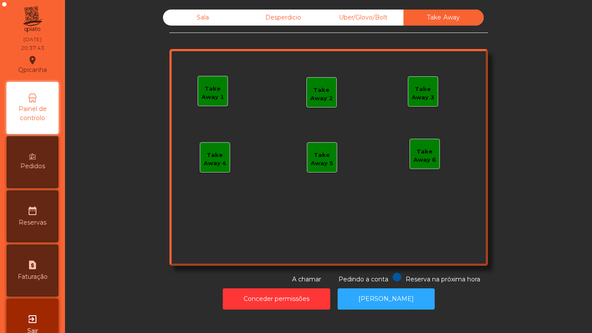
click at [198, 13] on div "Sala" at bounding box center [203, 18] width 80 height 16
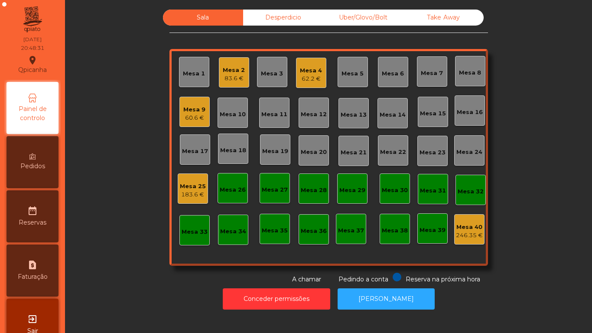
click at [196, 71] on div "Mesa 1" at bounding box center [194, 73] width 22 height 9
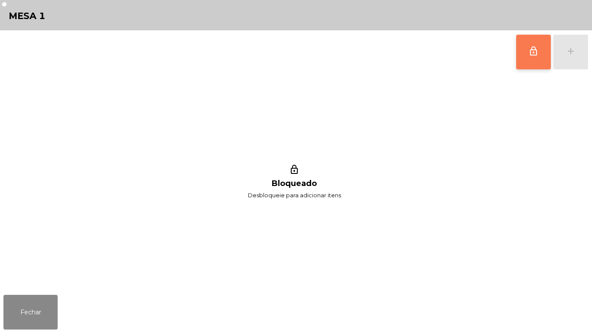
click at [533, 54] on span "lock_outline" at bounding box center [533, 51] width 10 height 10
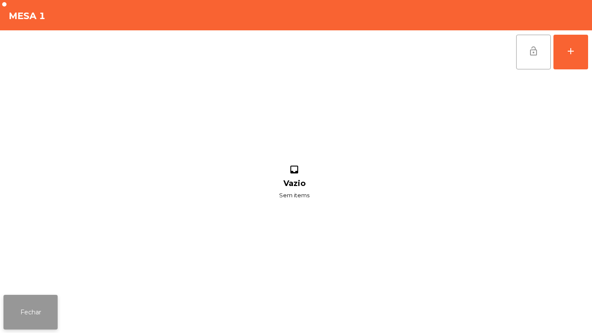
click at [26, 306] on button "Fechar" at bounding box center [30, 312] width 54 height 35
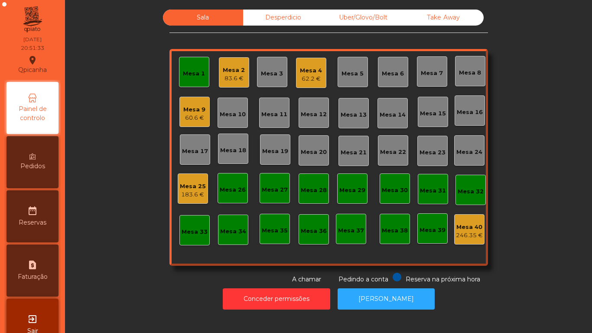
click at [192, 181] on div "Mesa 25 183.6 €" at bounding box center [193, 189] width 26 height 20
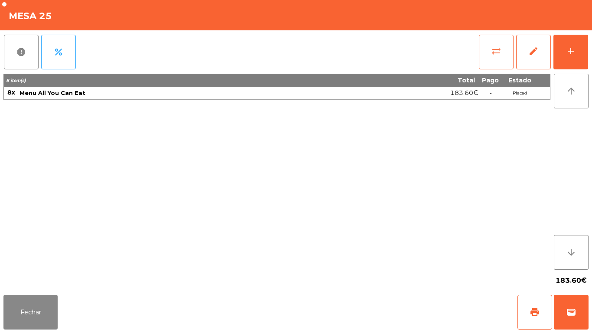
click at [491, 54] on span "sync_alt" at bounding box center [496, 51] width 10 height 10
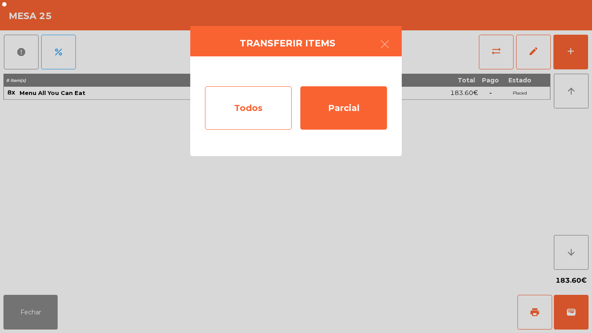
click at [254, 109] on div "Todos" at bounding box center [248, 107] width 87 height 43
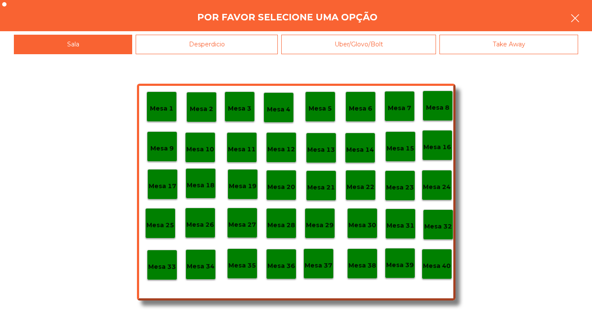
click at [566, 15] on button "button" at bounding box center [575, 19] width 24 height 26
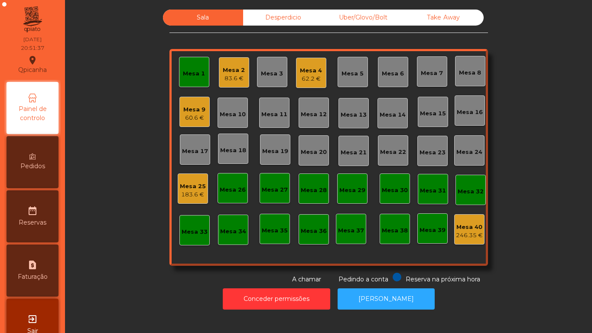
click at [197, 188] on div "Mesa 25" at bounding box center [193, 186] width 26 height 9
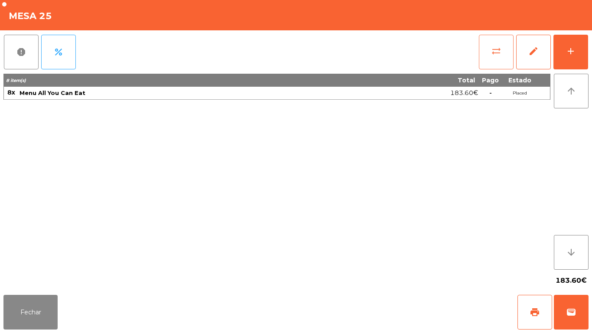
click at [494, 51] on span "sync_alt" at bounding box center [496, 51] width 10 height 10
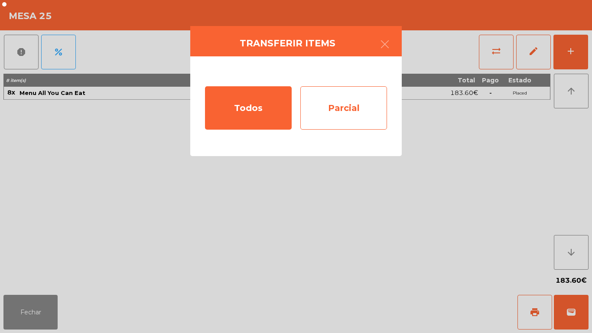
click at [359, 112] on div "Parcial" at bounding box center [343, 107] width 87 height 43
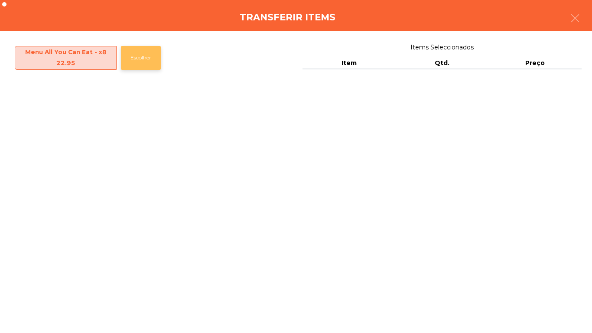
click at [149, 63] on button "Escolher" at bounding box center [141, 58] width 40 height 24
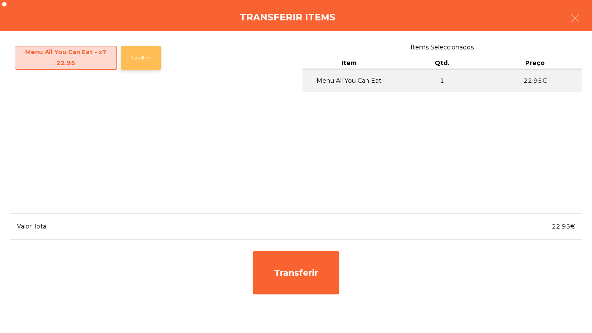
click at [153, 57] on button "Escolher" at bounding box center [141, 58] width 40 height 24
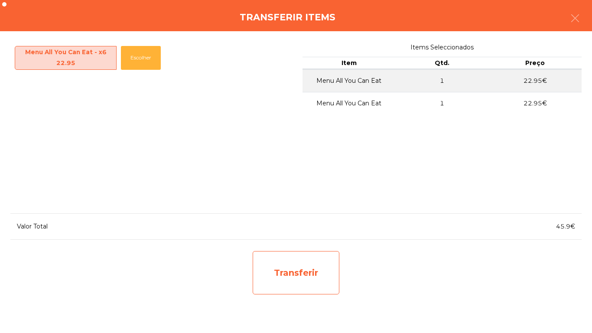
click at [324, 267] on div "Transferir" at bounding box center [296, 272] width 87 height 43
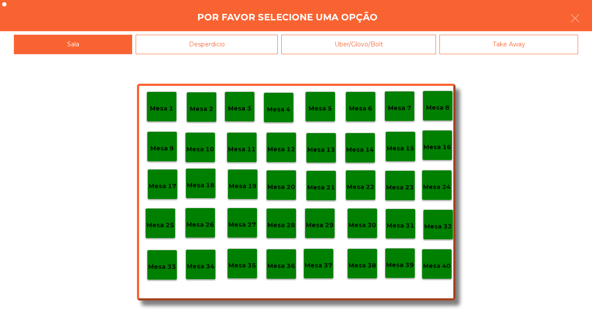
click at [166, 104] on p "Mesa 1" at bounding box center [161, 109] width 23 height 10
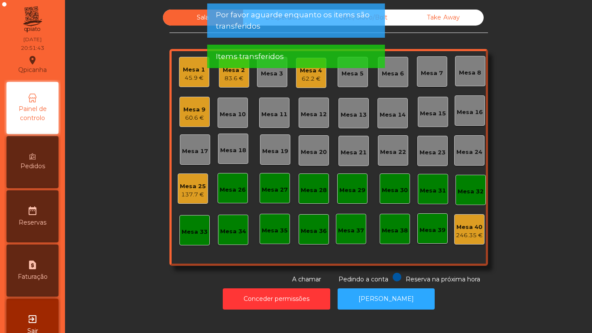
click at [195, 69] on div "Mesa 1" at bounding box center [194, 69] width 22 height 9
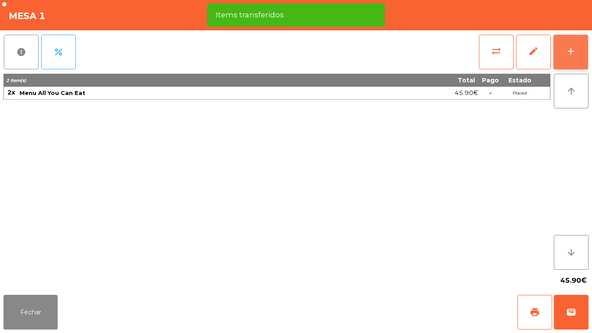
click at [581, 64] on button "add" at bounding box center [570, 52] width 35 height 35
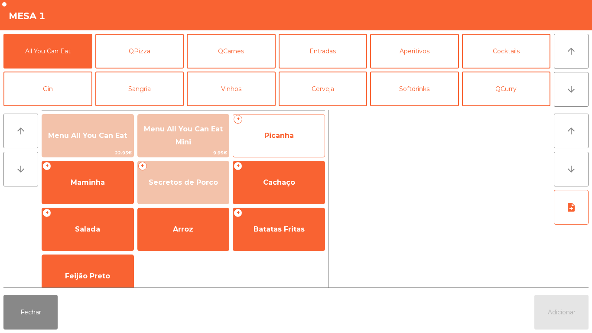
click at [292, 139] on span "Picanha" at bounding box center [278, 135] width 29 height 8
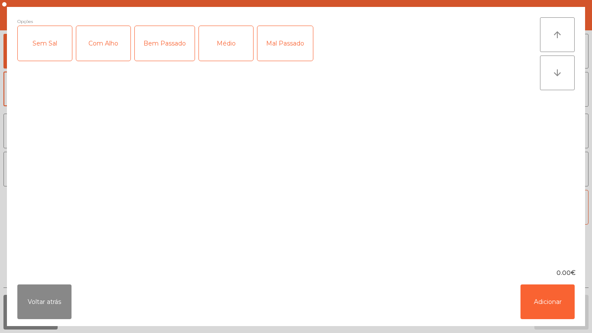
click at [228, 51] on div "Médio" at bounding box center [226, 43] width 54 height 35
click at [169, 52] on div "Bem Passado" at bounding box center [165, 43] width 60 height 35
click at [100, 54] on div "Com Alho" at bounding box center [103, 43] width 54 height 35
click at [547, 296] on button "Adicionar" at bounding box center [547, 301] width 54 height 35
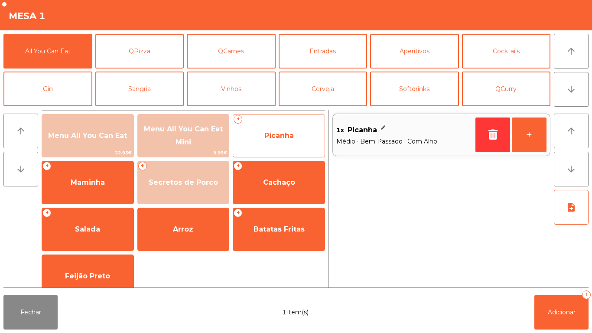
click at [291, 144] on span "Picanha" at bounding box center [278, 135] width 91 height 23
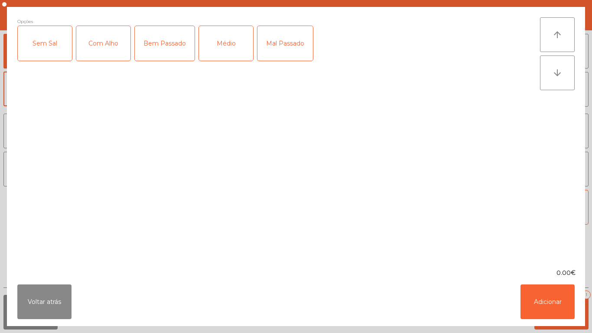
click at [234, 47] on div "Médio" at bounding box center [226, 43] width 54 height 35
click at [108, 46] on div "Com Alho" at bounding box center [103, 43] width 54 height 35
click at [534, 296] on button "Adicionar" at bounding box center [547, 301] width 54 height 35
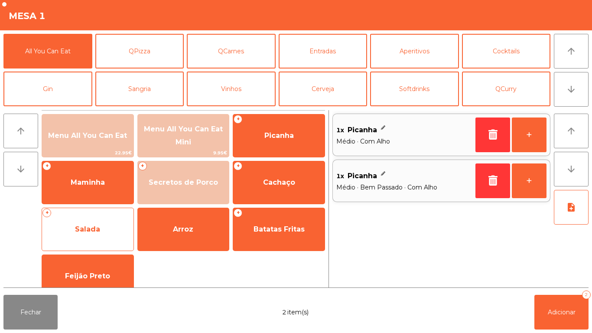
click at [98, 219] on span "Salada" at bounding box center [87, 229] width 91 height 23
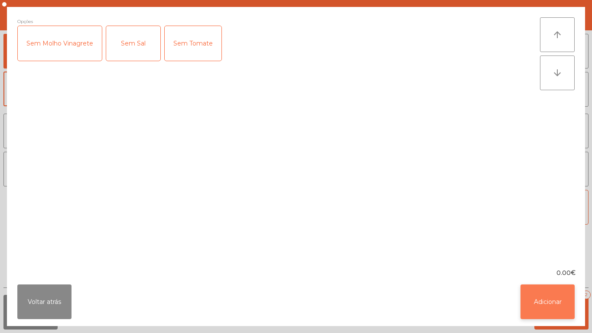
click at [553, 301] on button "Adicionar" at bounding box center [547, 301] width 54 height 35
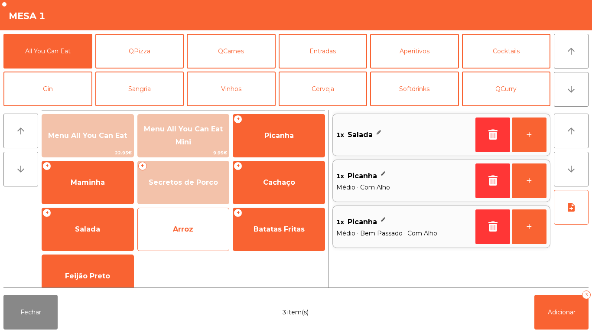
click at [192, 225] on span "Arroz" at bounding box center [183, 229] width 20 height 8
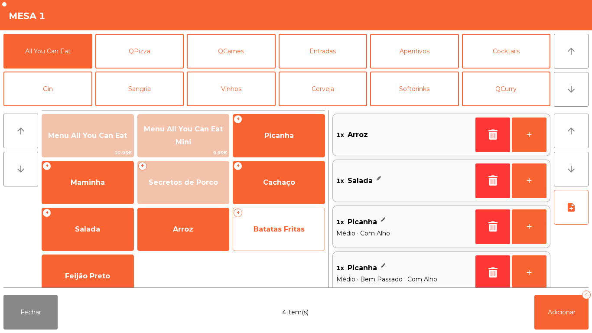
click at [288, 228] on span "Batatas Fritas" at bounding box center [279, 229] width 51 height 8
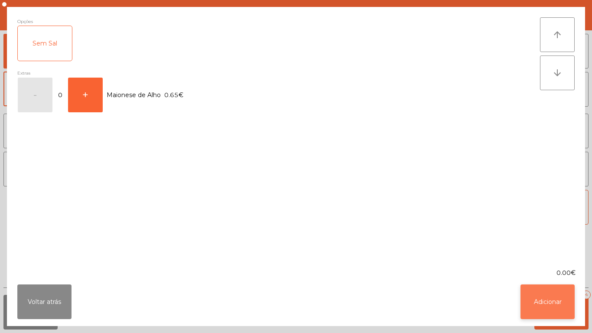
click at [555, 292] on button "Adicionar" at bounding box center [547, 301] width 54 height 35
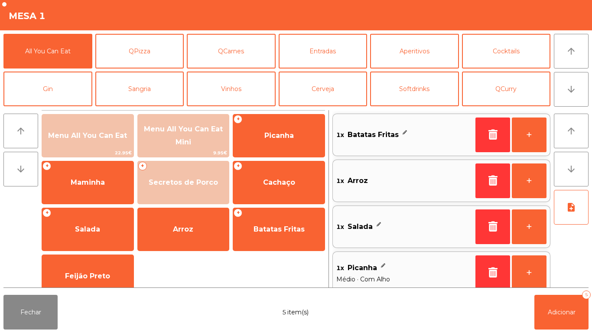
scroll to position [3, 0]
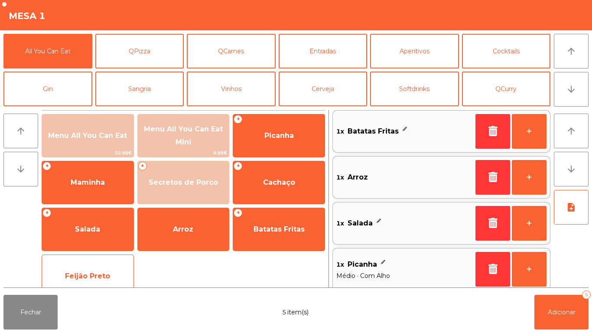
click at [107, 263] on div "Feijão Preto" at bounding box center [88, 275] width 92 height 43
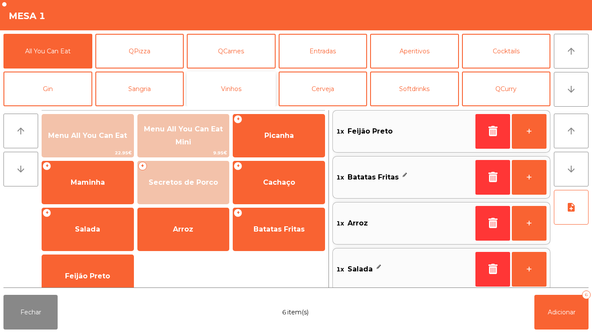
click at [250, 80] on button "Vinhos" at bounding box center [231, 89] width 89 height 35
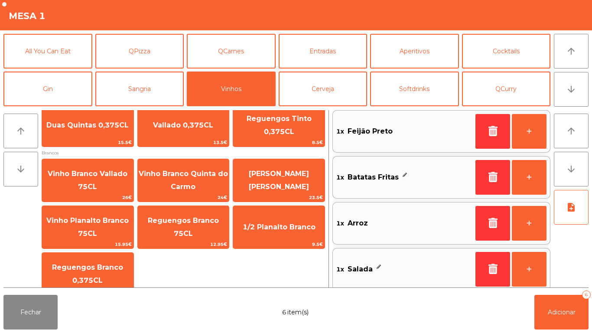
scroll to position [159, 0]
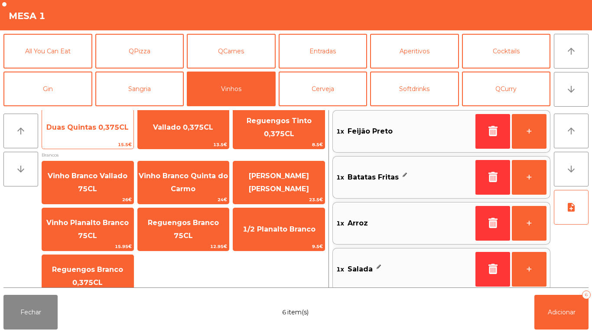
click at [108, 143] on span "15.5€" at bounding box center [87, 144] width 91 height 8
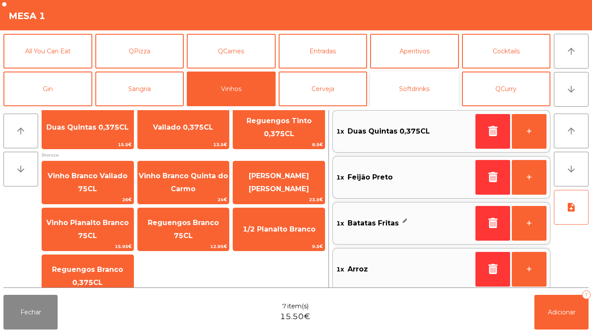
click at [420, 86] on button "Softdrinks" at bounding box center [414, 89] width 89 height 35
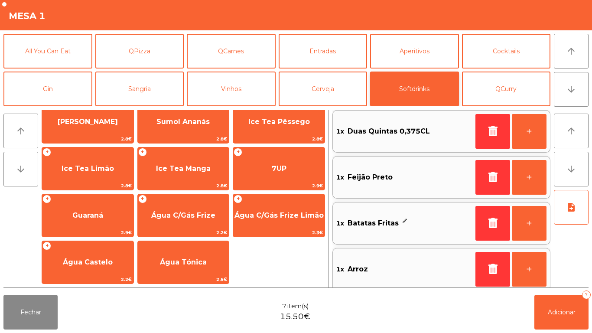
scroll to position [0, 0]
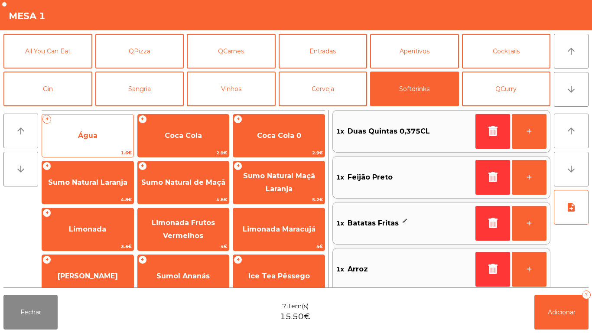
click at [109, 137] on span "Água" at bounding box center [87, 135] width 91 height 23
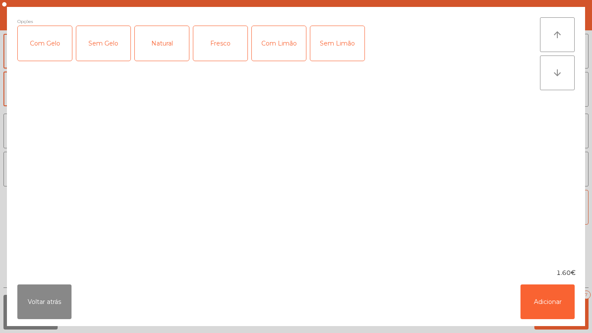
click at [173, 44] on div "Natural" at bounding box center [162, 43] width 54 height 35
click at [546, 300] on button "Adicionar" at bounding box center [547, 301] width 54 height 35
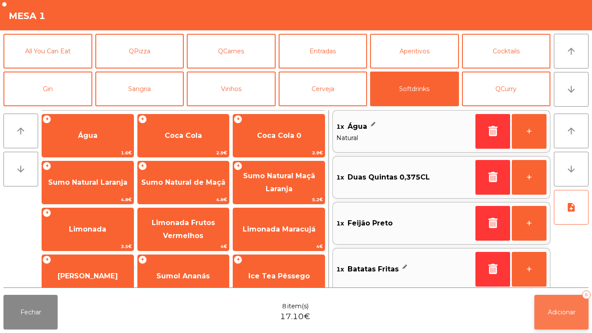
click at [569, 315] on span "Adicionar" at bounding box center [562, 312] width 28 height 8
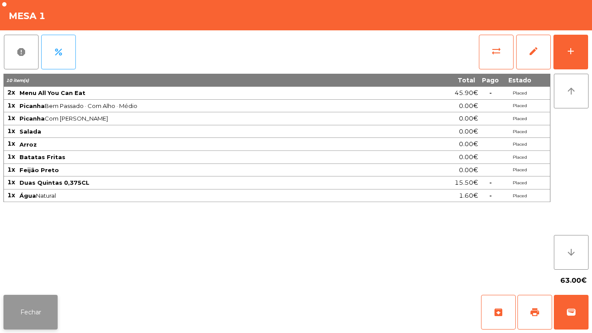
click at [55, 305] on button "Fechar" at bounding box center [30, 312] width 54 height 35
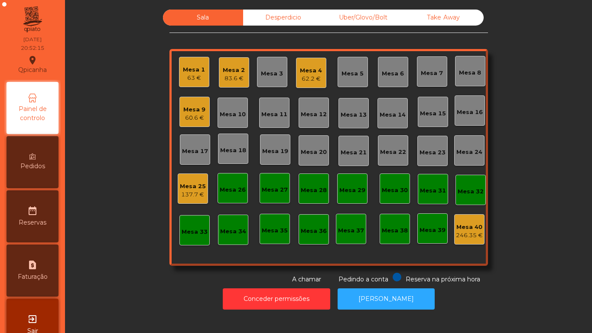
click at [191, 76] on div "63 €" at bounding box center [194, 78] width 22 height 9
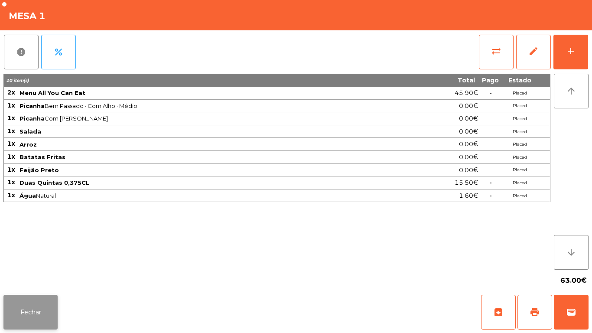
click at [37, 312] on button "Fechar" at bounding box center [30, 312] width 54 height 35
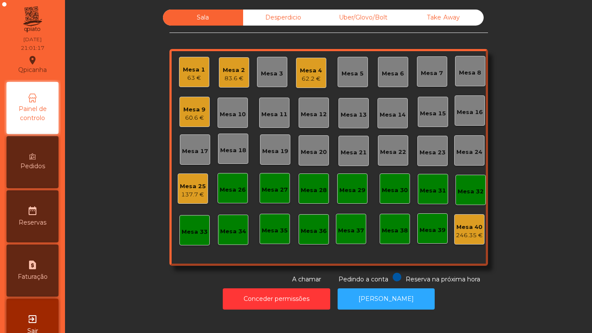
click at [50, 170] on div "Pedidos" at bounding box center [33, 162] width 52 height 52
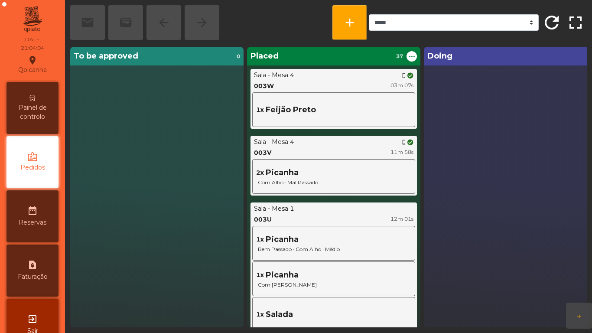
click at [40, 111] on span "Painel de controlo" at bounding box center [33, 112] width 48 height 18
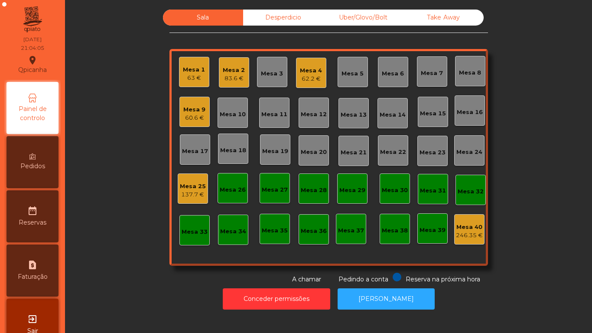
click at [198, 78] on div "63 €" at bounding box center [194, 78] width 22 height 9
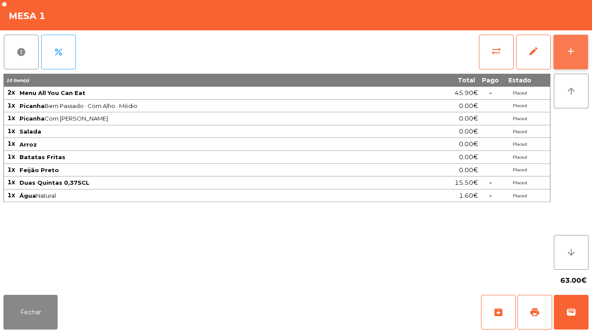
click at [567, 54] on div "add" at bounding box center [571, 51] width 10 height 10
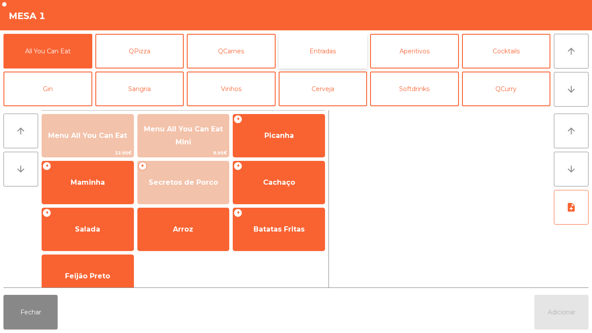
click at [331, 46] on button "Entradas" at bounding box center [323, 51] width 89 height 35
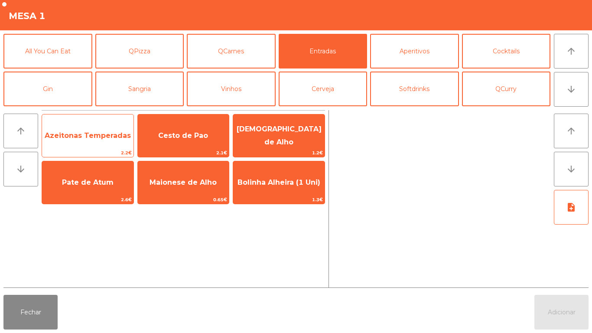
click at [95, 129] on span "Azeitonas Temperadas" at bounding box center [87, 135] width 91 height 23
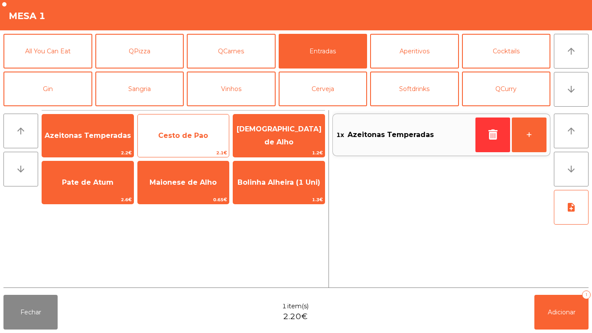
click at [189, 143] on span "Cesto de Pao" at bounding box center [183, 135] width 91 height 23
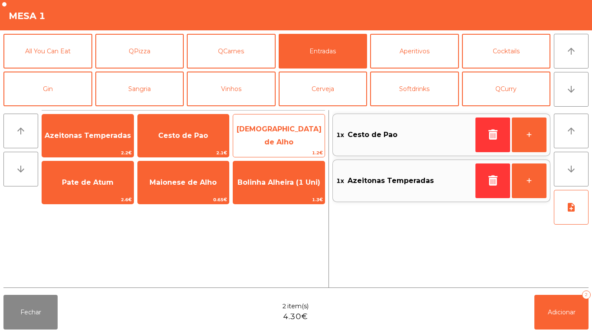
click at [292, 133] on span "[DEMOGRAPHIC_DATA] de Alho" at bounding box center [279, 135] width 85 height 21
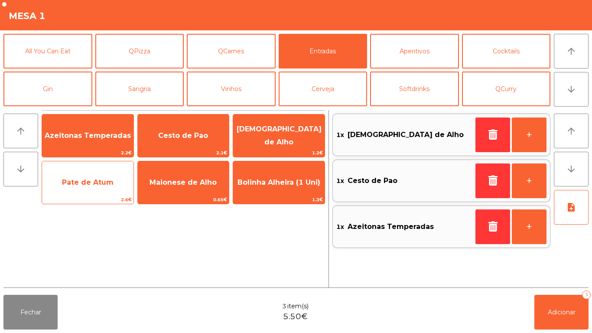
click at [109, 188] on span "Pate de Atum" at bounding box center [87, 182] width 91 height 23
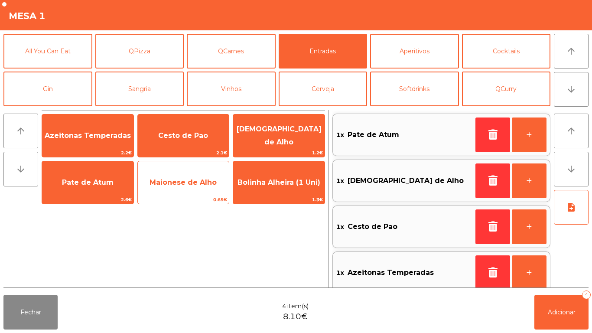
click at [185, 177] on span "Maionese de Alho" at bounding box center [183, 182] width 91 height 23
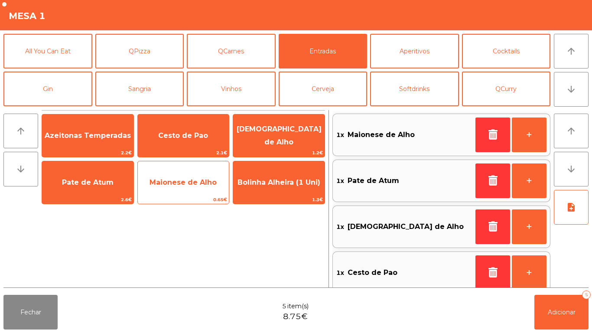
scroll to position [3, 0]
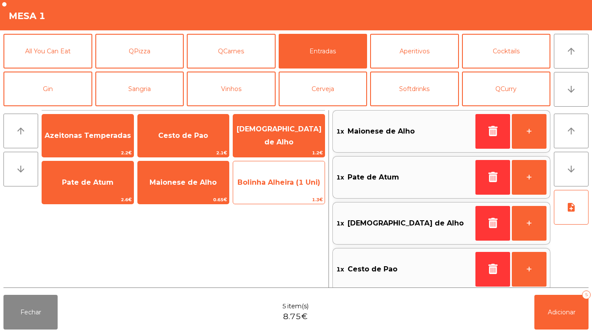
click at [277, 185] on span "Bolinha Alheira (1 Uni)" at bounding box center [278, 182] width 83 height 8
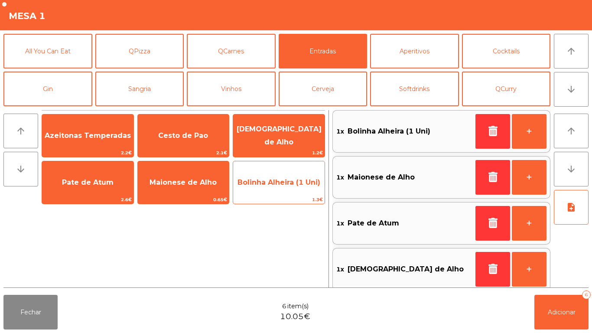
click at [276, 188] on span "Bolinha Alheira (1 Uni)" at bounding box center [278, 182] width 91 height 23
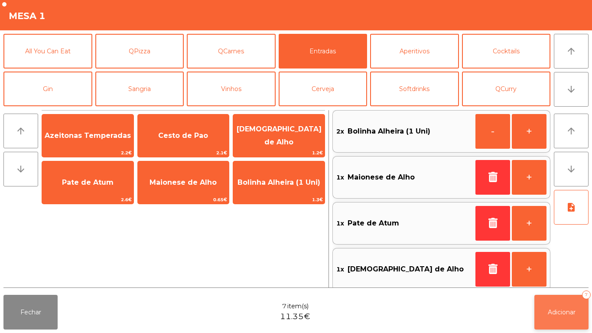
click at [562, 310] on span "Adicionar" at bounding box center [562, 312] width 28 height 8
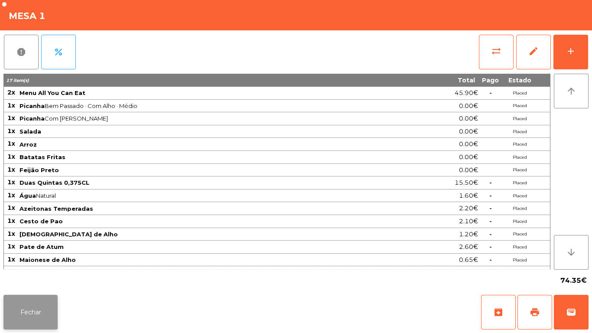
click at [39, 301] on button "Fechar" at bounding box center [30, 312] width 54 height 35
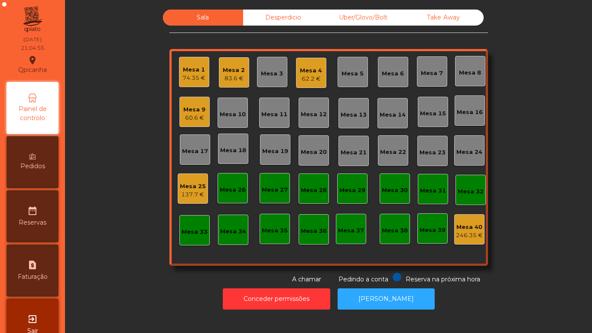
click at [199, 117] on div "60.6 €" at bounding box center [194, 118] width 22 height 9
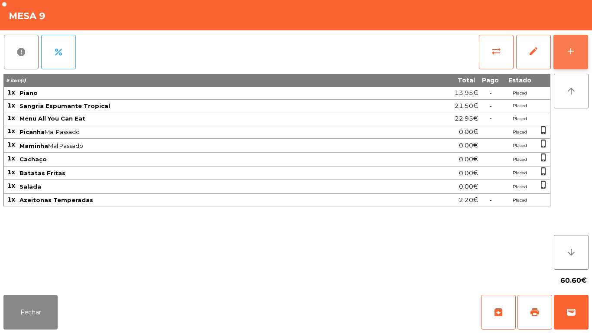
click at [579, 59] on button "add" at bounding box center [570, 52] width 35 height 35
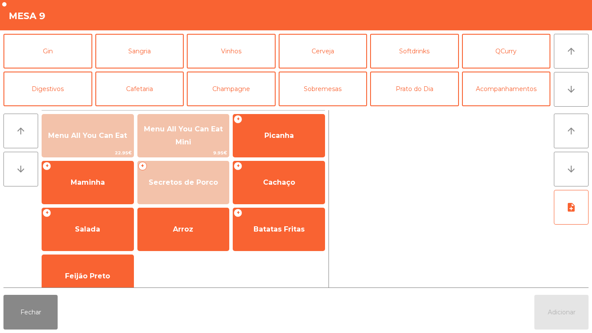
scroll to position [46, 0]
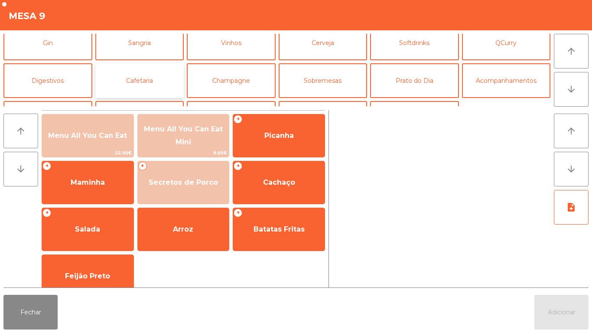
click at [150, 85] on button "Cafetaria" at bounding box center [139, 80] width 89 height 35
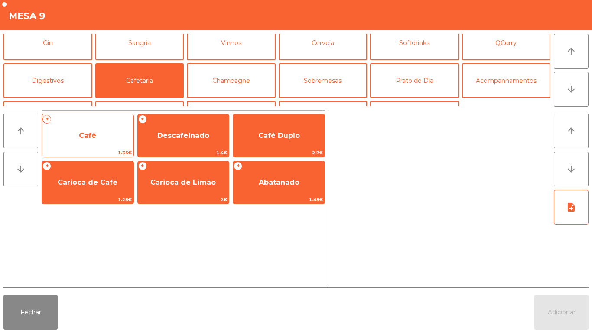
click at [89, 135] on span "Café" at bounding box center [87, 135] width 17 height 8
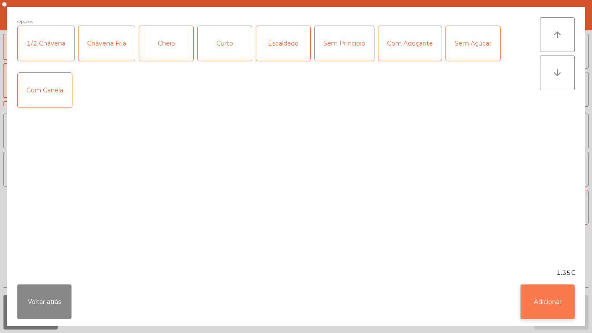
click at [534, 296] on button "Adicionar" at bounding box center [547, 301] width 54 height 35
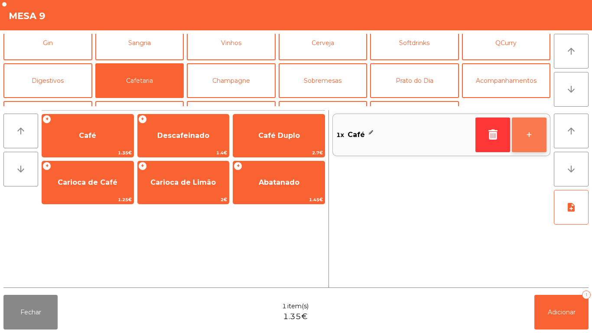
click at [525, 132] on button "+" at bounding box center [529, 134] width 35 height 35
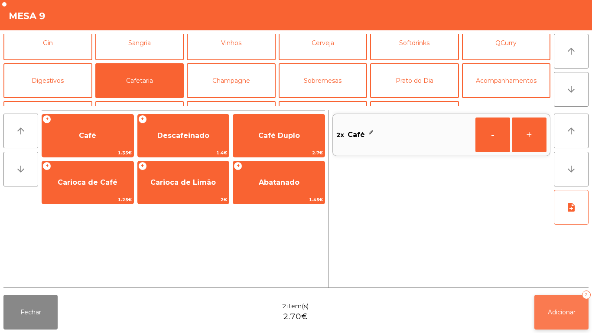
click at [574, 307] on button "Adicionar 2" at bounding box center [561, 312] width 54 height 35
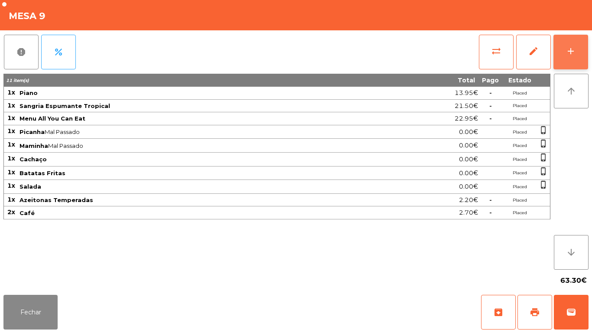
click at [564, 52] on button "add" at bounding box center [570, 52] width 35 height 35
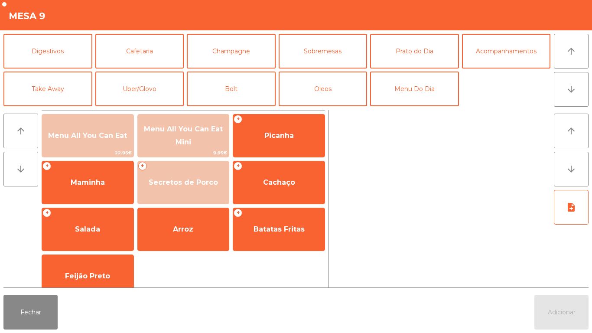
scroll to position [75, 0]
click at [153, 90] on button "Uber/Glovo" at bounding box center [139, 89] width 89 height 35
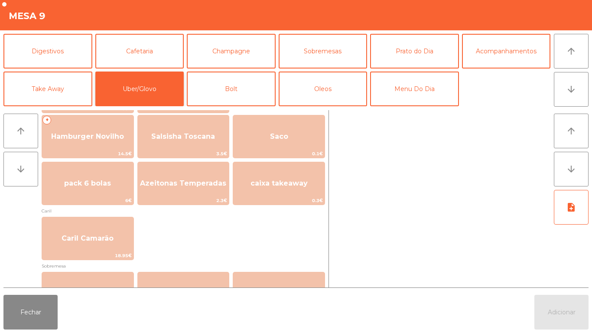
scroll to position [196, 0]
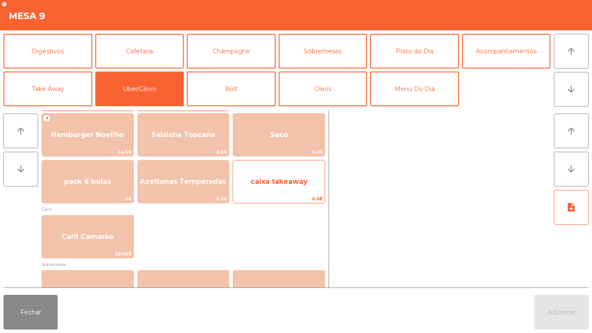
click at [280, 186] on span "caixa takeaway" at bounding box center [278, 181] width 91 height 23
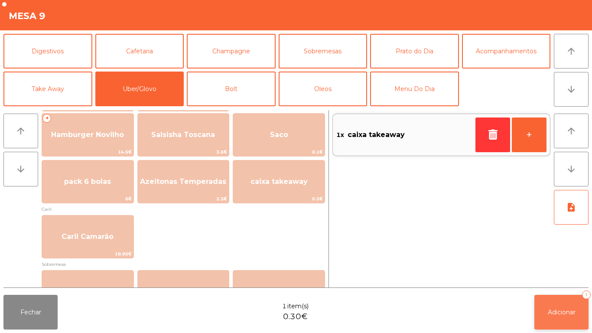
click at [563, 299] on button "Adicionar 1" at bounding box center [561, 312] width 54 height 35
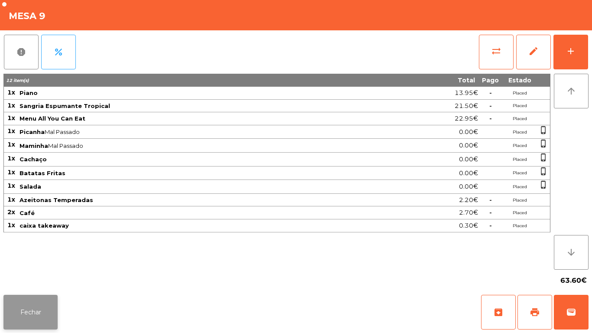
click at [26, 305] on button "Fechar" at bounding box center [30, 312] width 54 height 35
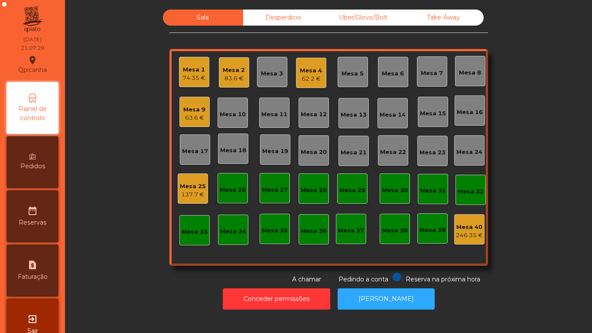
click at [463, 114] on div "Mesa 16" at bounding box center [470, 112] width 26 height 9
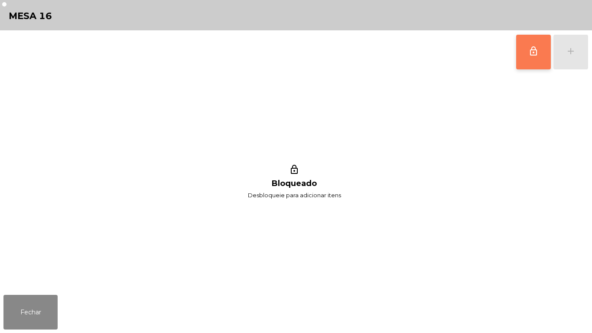
click at [527, 47] on button "lock_outline" at bounding box center [533, 52] width 35 height 35
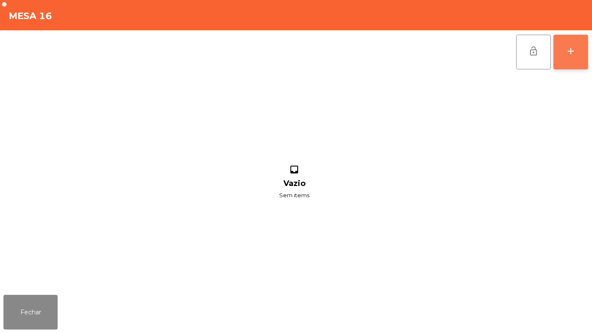
click at [571, 55] on div "add" at bounding box center [571, 51] width 10 height 10
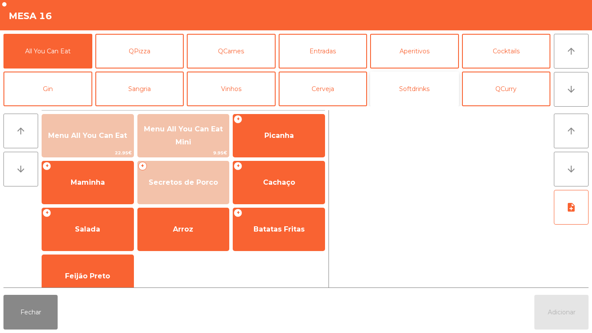
click at [416, 91] on button "Softdrinks" at bounding box center [414, 89] width 89 height 35
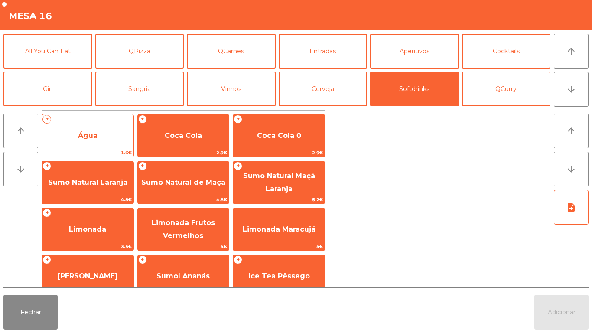
click at [88, 130] on span "Água" at bounding box center [87, 135] width 91 height 23
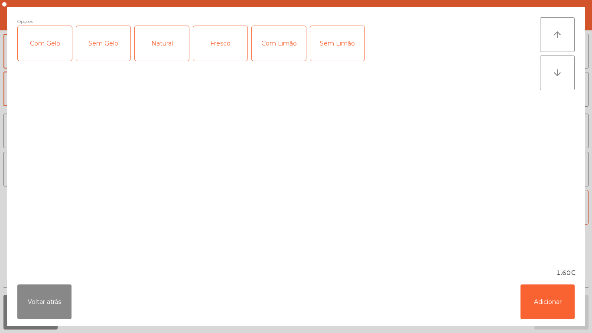
click at [170, 39] on div "Natural" at bounding box center [162, 43] width 54 height 35
click at [531, 297] on button "Adicionar" at bounding box center [547, 301] width 54 height 35
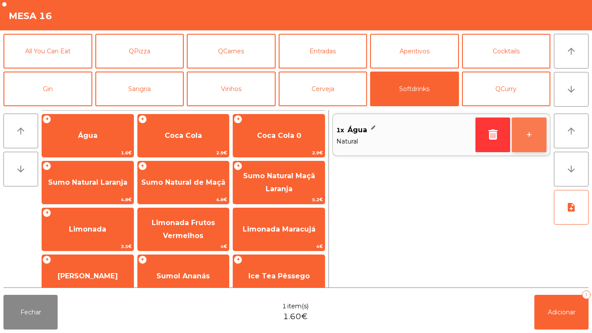
click at [530, 142] on button "+" at bounding box center [529, 134] width 35 height 35
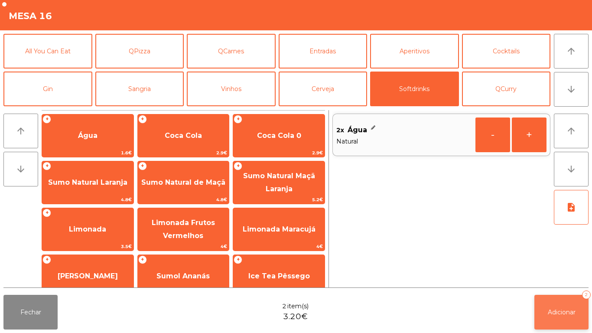
click at [550, 304] on button "Adicionar 2" at bounding box center [561, 312] width 54 height 35
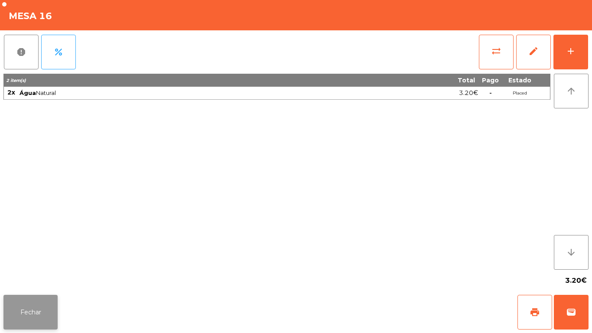
click at [34, 316] on button "Fechar" at bounding box center [30, 312] width 54 height 35
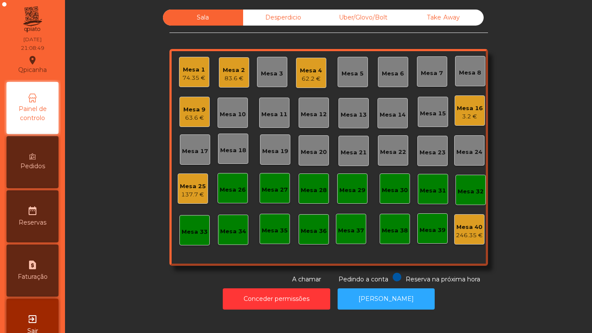
click at [302, 86] on div "Mesa 4 62.2 €" at bounding box center [311, 73] width 30 height 30
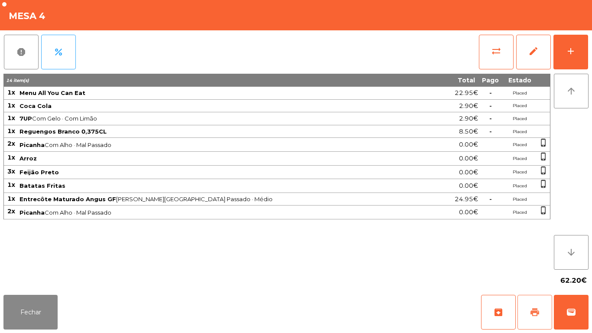
click at [531, 302] on button "print" at bounding box center [534, 312] width 35 height 35
click at [28, 310] on button "Fechar" at bounding box center [30, 312] width 54 height 35
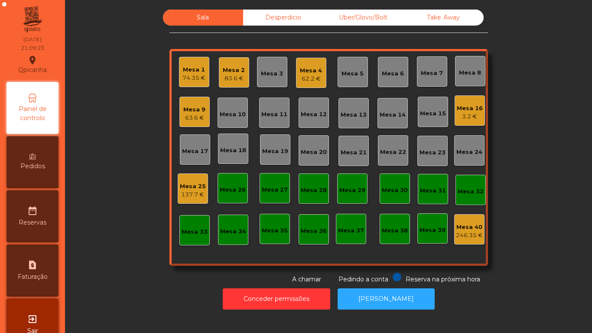
click at [304, 75] on div "62.2 €" at bounding box center [311, 79] width 22 height 9
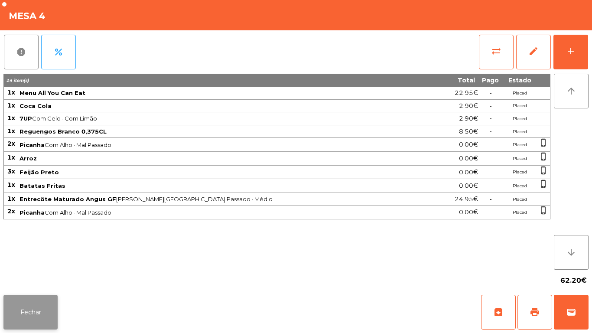
click at [16, 307] on button "Fechar" at bounding box center [30, 312] width 54 height 35
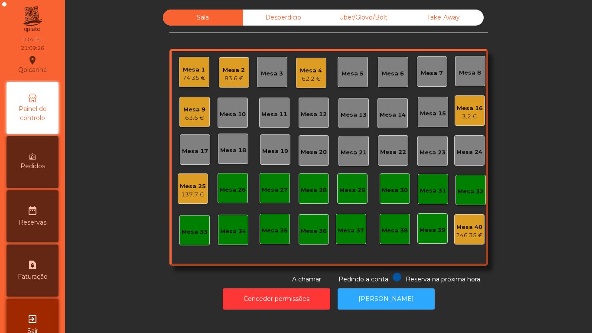
click at [461, 107] on div "Mesa 16" at bounding box center [470, 108] width 26 height 9
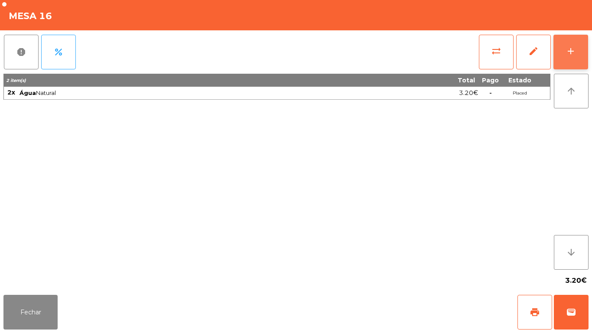
click at [575, 41] on button "add" at bounding box center [570, 52] width 35 height 35
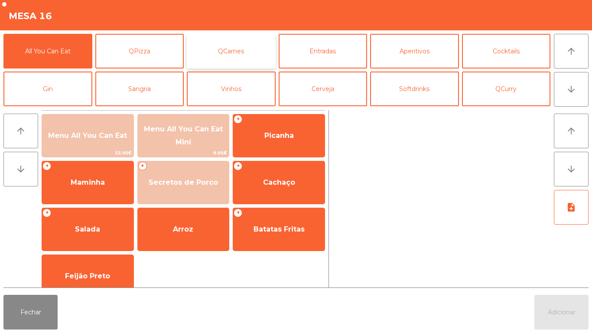
click at [259, 46] on button "QCarnes" at bounding box center [231, 51] width 89 height 35
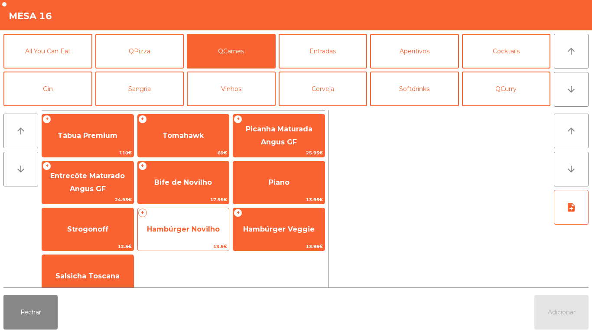
click at [176, 228] on span "Hambúrger Novilho" at bounding box center [183, 229] width 73 height 8
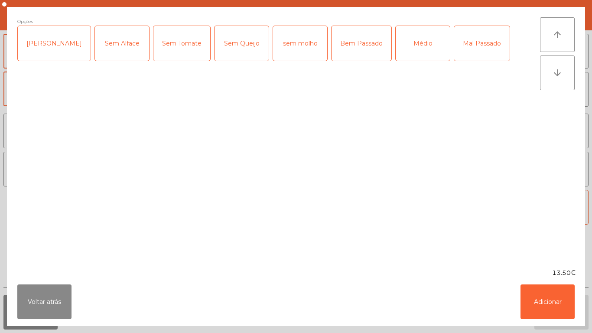
click at [334, 47] on div "Bem Passado" at bounding box center [362, 43] width 60 height 35
click at [553, 296] on button "Adicionar" at bounding box center [547, 301] width 54 height 35
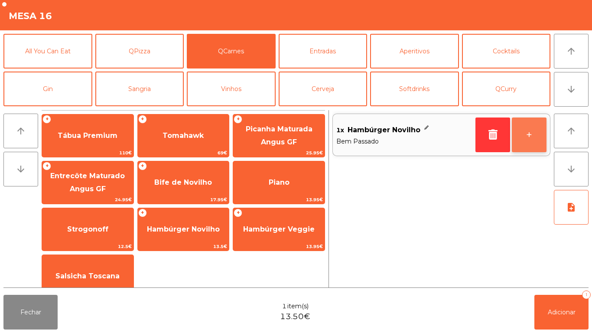
click at [525, 141] on button "+" at bounding box center [529, 134] width 35 height 35
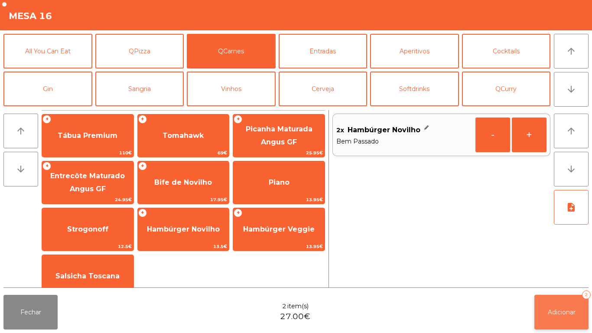
click at [561, 302] on button "Adicionar 2" at bounding box center [561, 312] width 54 height 35
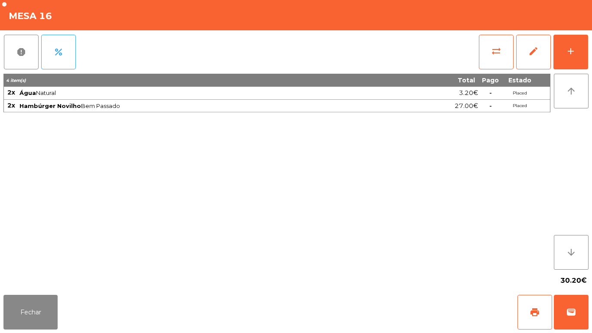
click at [65, 312] on div "Fechar print wallet" at bounding box center [296, 312] width 592 height 42
click at [75, 313] on div "Fechar print wallet" at bounding box center [296, 312] width 592 height 42
click at [41, 297] on button "Fechar" at bounding box center [30, 312] width 54 height 35
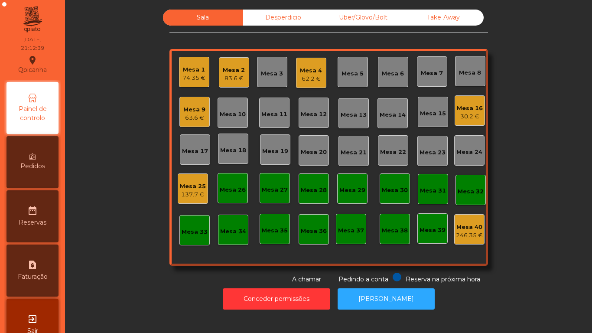
click at [472, 110] on div "Mesa 16" at bounding box center [470, 108] width 26 height 9
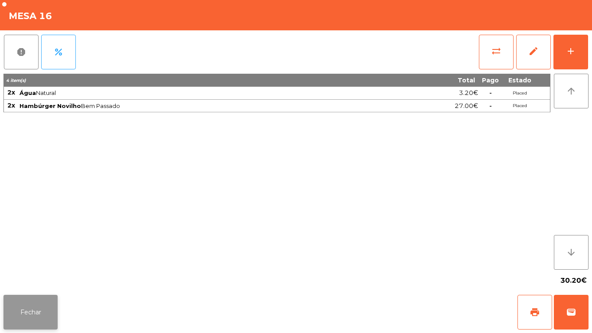
click at [36, 315] on button "Fechar" at bounding box center [30, 312] width 54 height 35
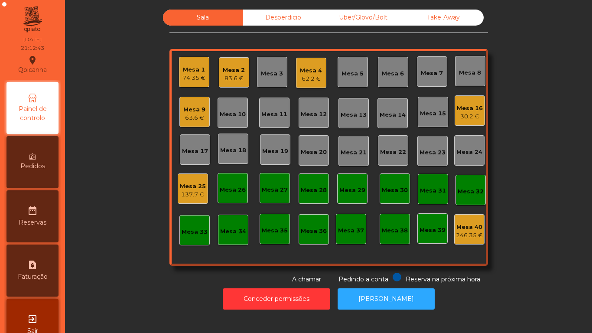
click at [232, 77] on div "83.6 €" at bounding box center [234, 78] width 22 height 9
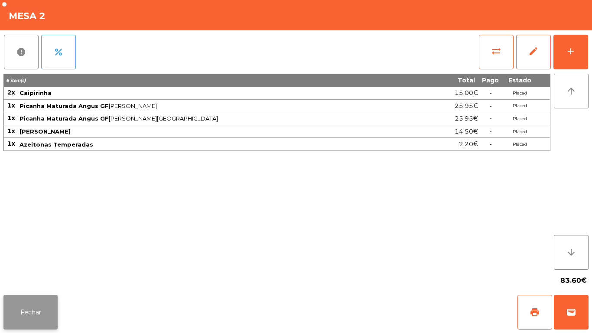
click at [43, 309] on button "Fechar" at bounding box center [30, 312] width 54 height 35
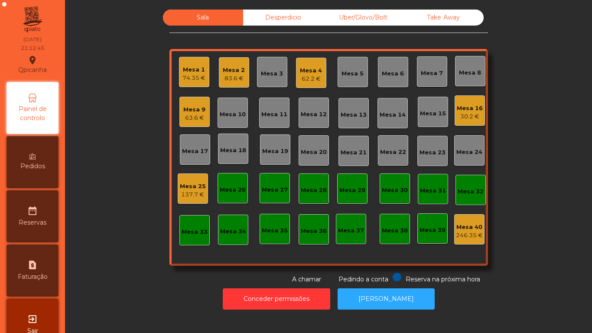
click at [193, 78] on div "74.35 €" at bounding box center [193, 78] width 23 height 9
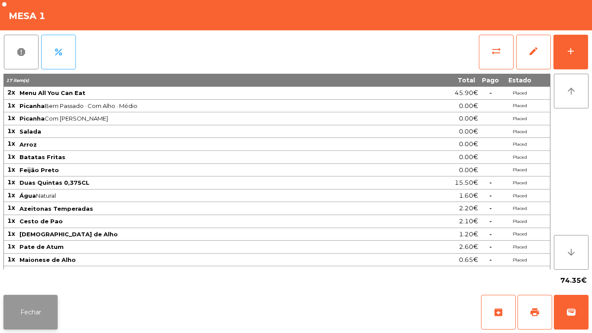
click at [43, 303] on button "Fechar" at bounding box center [30, 312] width 54 height 35
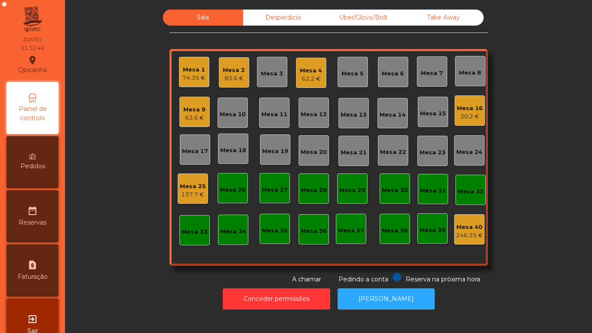
click at [303, 80] on div "62.2 €" at bounding box center [311, 79] width 22 height 9
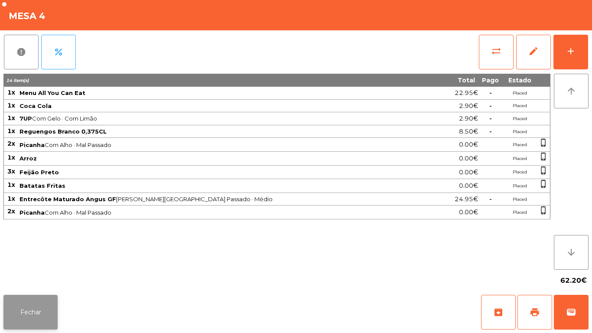
click at [37, 306] on button "Fechar" at bounding box center [30, 312] width 54 height 35
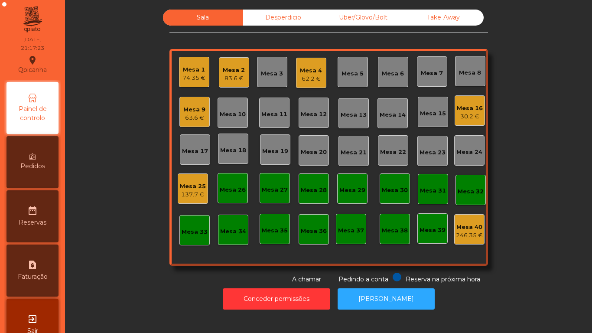
click at [234, 79] on div "83.6 €" at bounding box center [234, 78] width 22 height 9
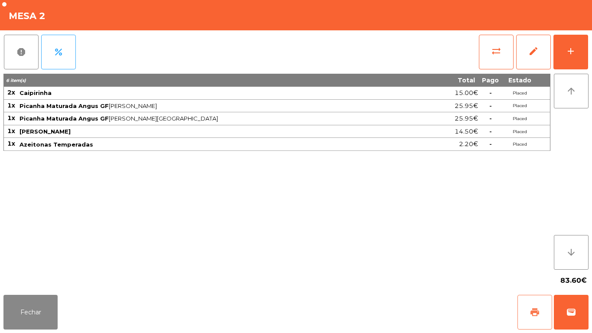
click at [523, 303] on button "print" at bounding box center [534, 312] width 35 height 35
click at [42, 314] on button "Fechar" at bounding box center [30, 312] width 54 height 35
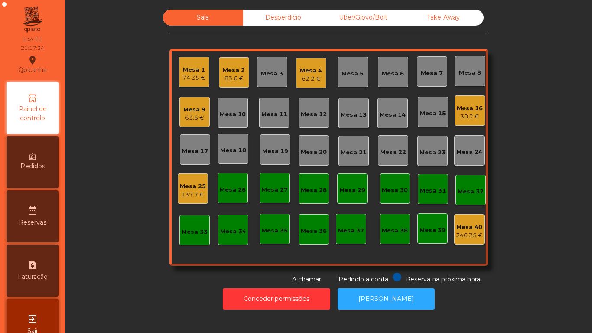
click at [191, 70] on div "Mesa 1" at bounding box center [193, 69] width 23 height 9
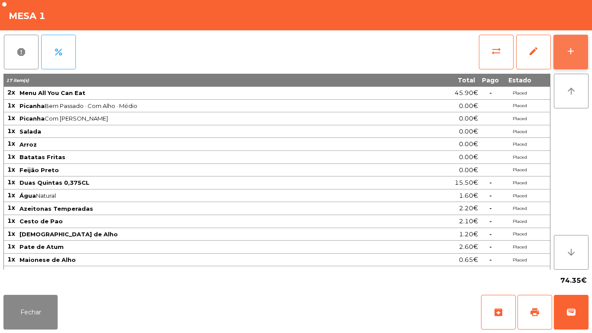
click at [567, 52] on div "add" at bounding box center [571, 51] width 10 height 10
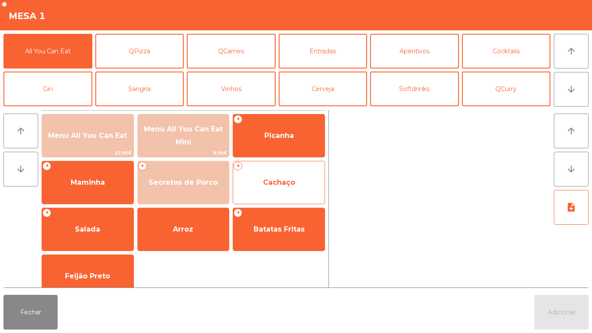
click at [280, 190] on span "Cachaço" at bounding box center [278, 182] width 91 height 23
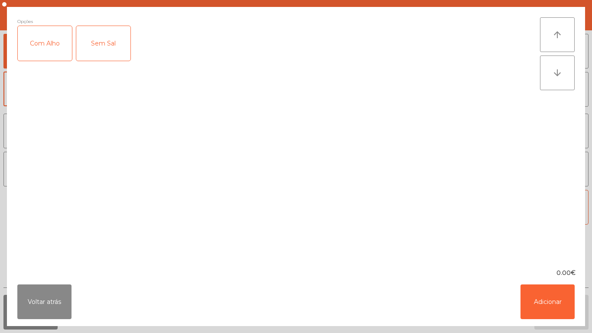
click at [42, 46] on div "Com Alho" at bounding box center [45, 43] width 54 height 35
click at [537, 289] on button "Adicionar" at bounding box center [547, 301] width 54 height 35
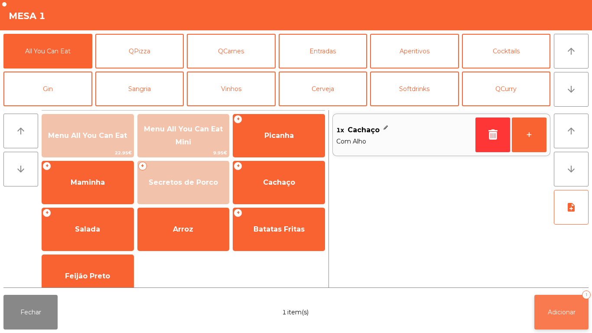
click at [566, 306] on button "Adicionar 1" at bounding box center [561, 312] width 54 height 35
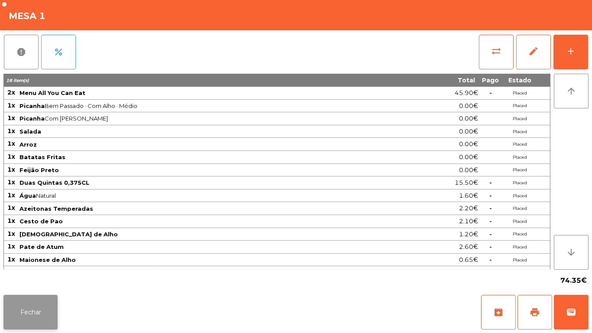
click at [50, 306] on button "Fechar" at bounding box center [30, 312] width 54 height 35
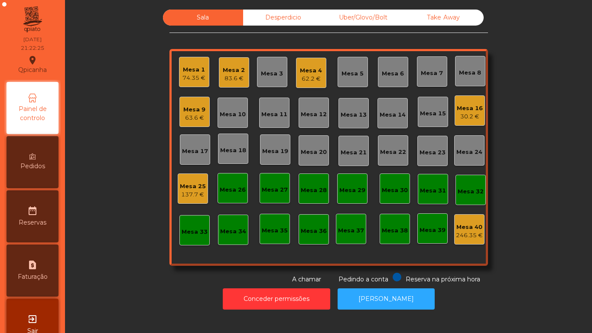
click at [238, 77] on div "83.6 €" at bounding box center [234, 78] width 22 height 9
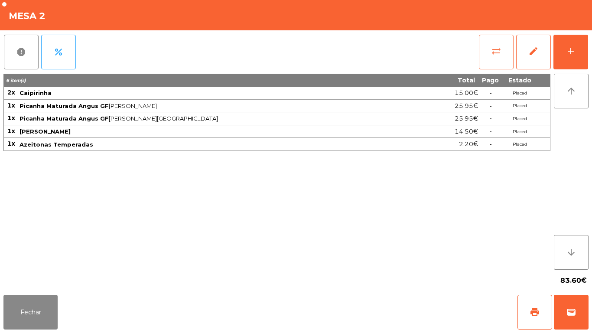
click at [501, 63] on button "sync_alt" at bounding box center [496, 52] width 35 height 35
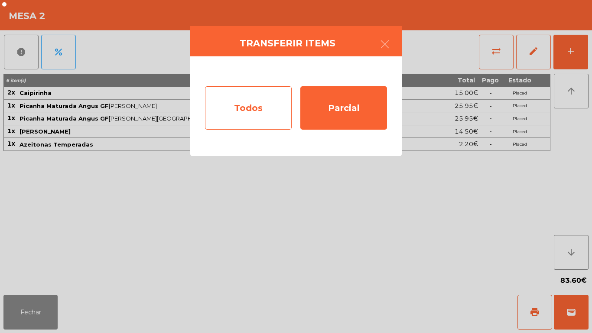
click at [250, 111] on div "Todos" at bounding box center [248, 107] width 87 height 43
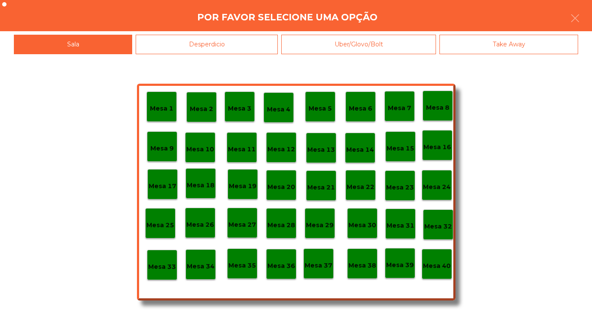
click at [436, 261] on p "Mesa 40" at bounding box center [437, 266] width 28 height 10
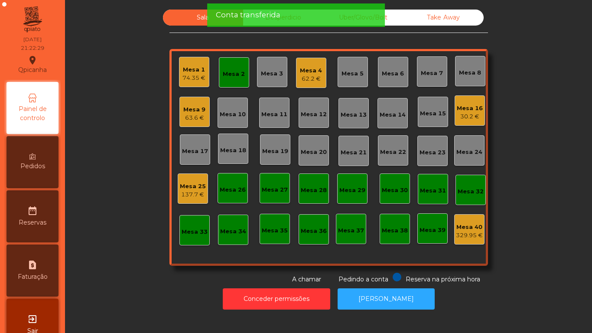
click at [319, 78] on div "Mesa 4 62.2 €" at bounding box center [311, 73] width 30 height 30
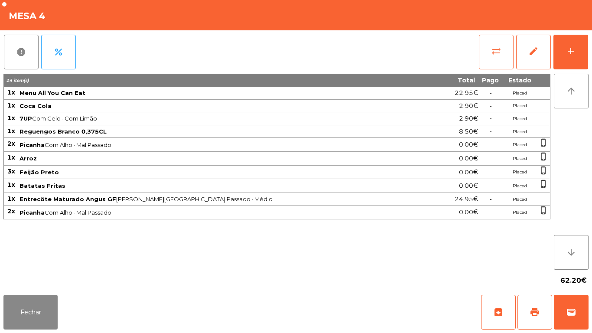
click at [493, 64] on button "sync_alt" at bounding box center [496, 52] width 35 height 35
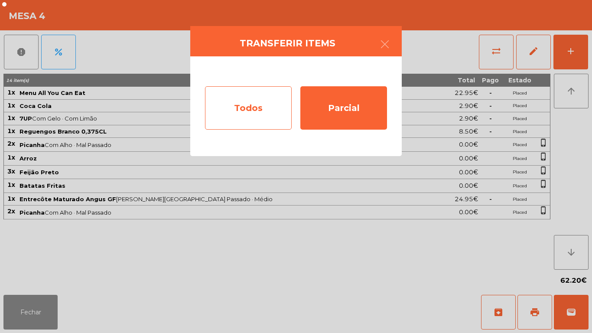
click at [263, 110] on div "Todos" at bounding box center [248, 107] width 87 height 43
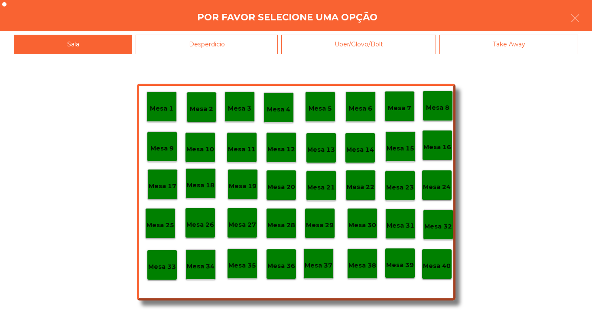
click at [440, 267] on p "Mesa 40" at bounding box center [437, 266] width 28 height 10
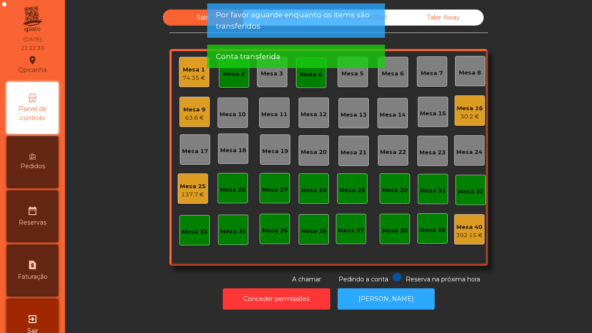
click at [308, 78] on div "Mesa 4" at bounding box center [311, 74] width 22 height 9
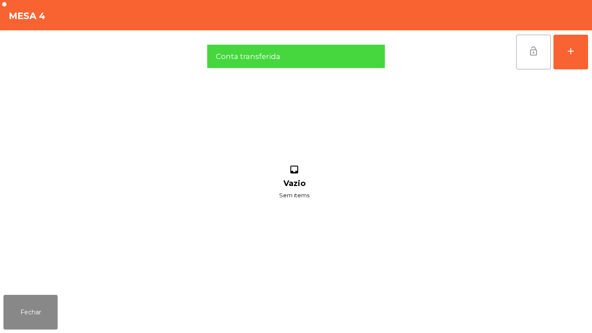
click at [530, 45] on button "lock_open" at bounding box center [533, 52] width 35 height 35
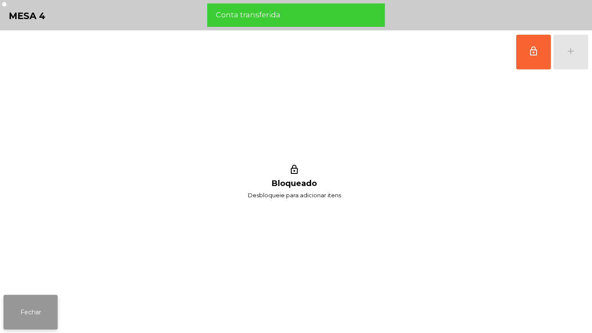
click at [54, 311] on button "Fechar" at bounding box center [30, 312] width 54 height 35
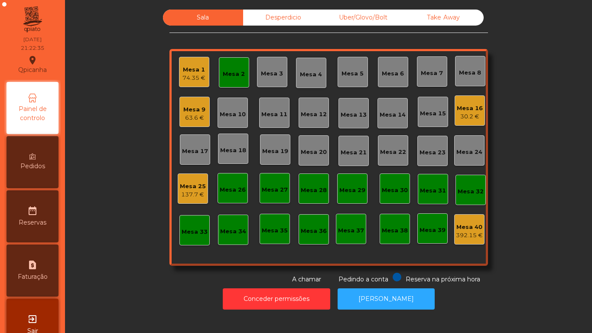
click at [229, 81] on div "Mesa 2" at bounding box center [234, 72] width 30 height 30
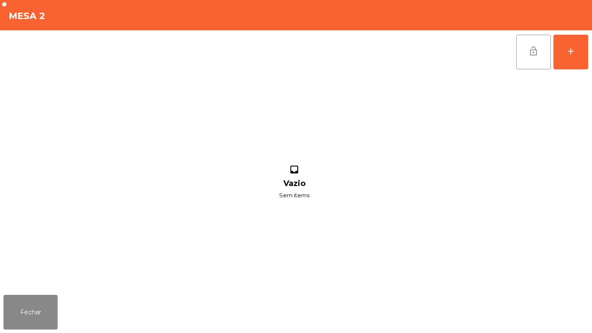
click at [532, 54] on span "lock_open" at bounding box center [533, 51] width 10 height 10
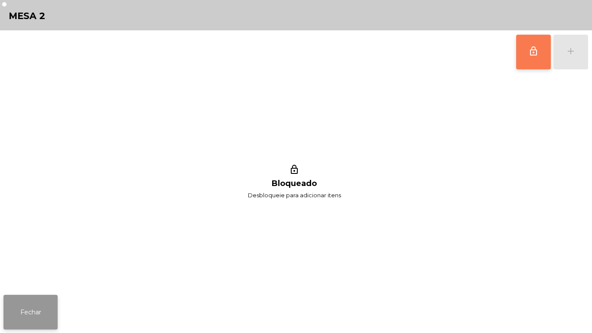
click at [42, 315] on button "Fechar" at bounding box center [30, 312] width 54 height 35
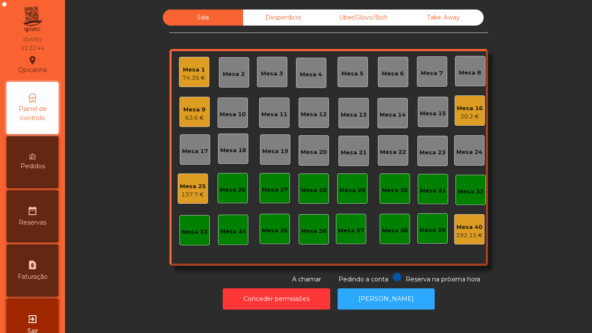
click at [182, 192] on div "137.7 €" at bounding box center [193, 194] width 26 height 9
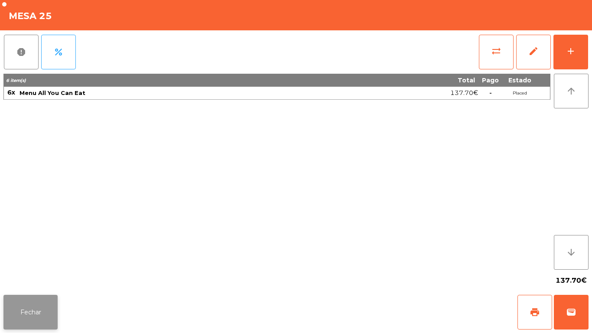
click at [38, 310] on button "Fechar" at bounding box center [30, 312] width 54 height 35
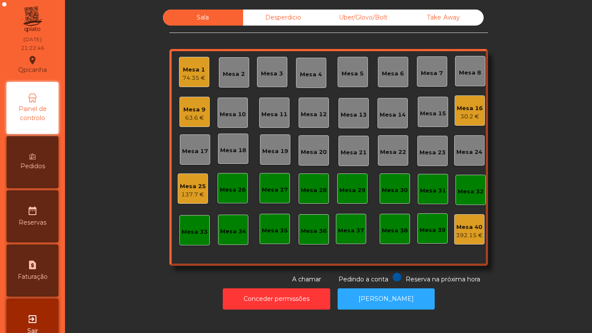
click at [270, 20] on div "Desperdicio" at bounding box center [283, 18] width 80 height 16
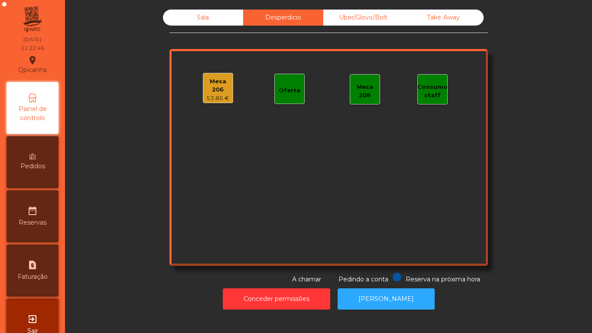
click at [210, 94] on div "53.85 €" at bounding box center [217, 98] width 29 height 9
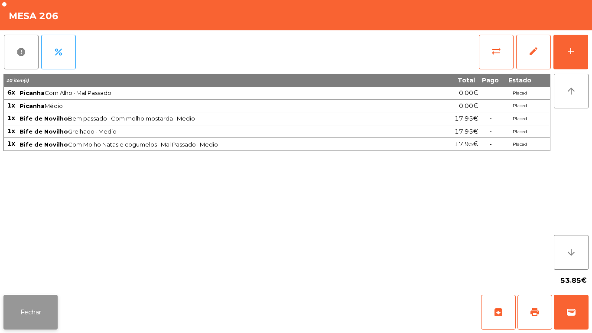
click at [24, 315] on button "Fechar" at bounding box center [30, 312] width 54 height 35
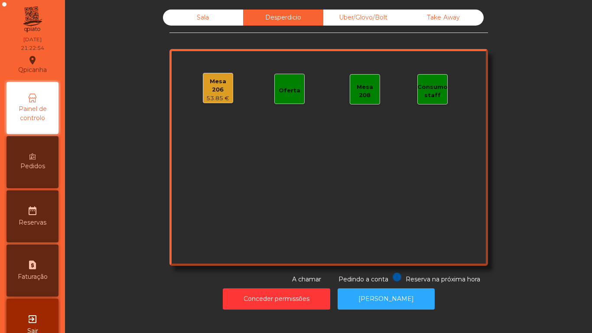
click at [340, 20] on div "Uber/Glovo/Bolt" at bounding box center [363, 18] width 80 height 16
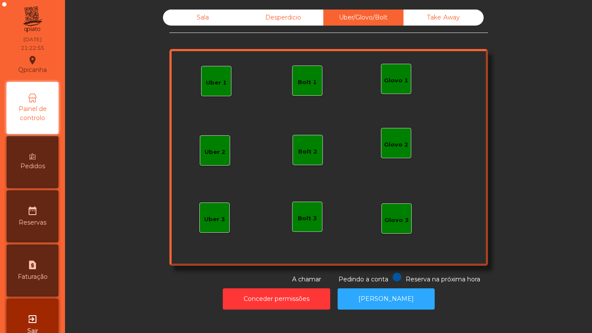
click at [425, 23] on div "Take Away" at bounding box center [443, 18] width 80 height 16
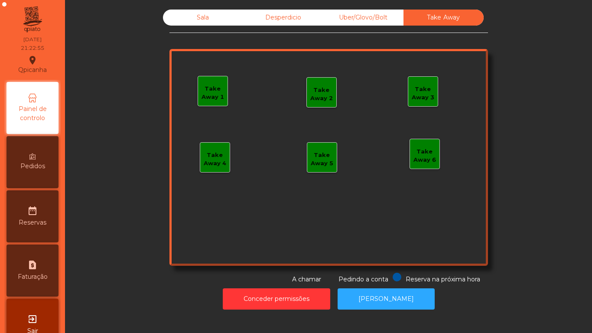
click at [221, 23] on div "Sala" at bounding box center [203, 18] width 80 height 16
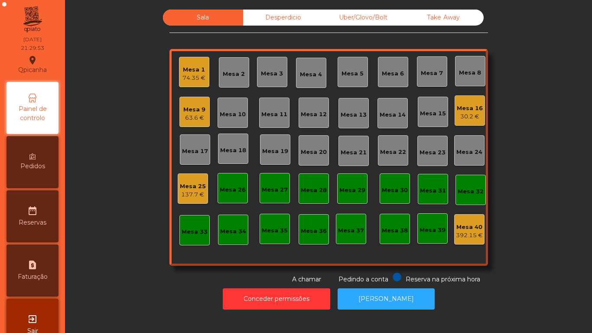
click at [194, 80] on div "74.35 €" at bounding box center [193, 78] width 23 height 9
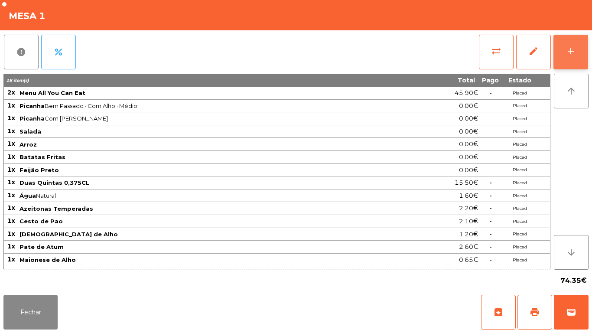
click at [566, 52] on div "add" at bounding box center [571, 51] width 10 height 10
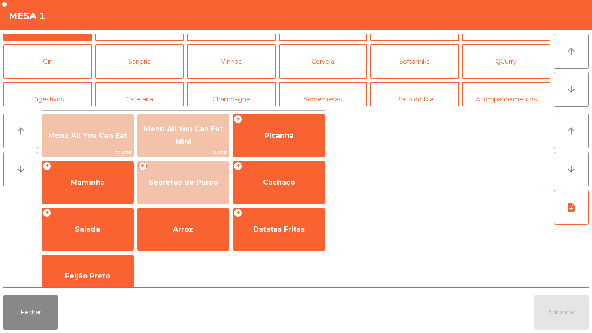
scroll to position [33, 0]
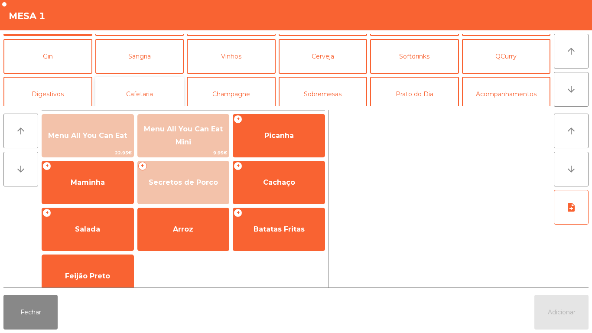
click at [156, 86] on button "Cafetaria" at bounding box center [139, 94] width 89 height 35
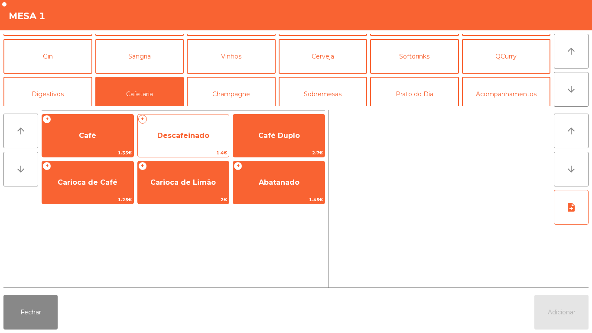
click at [200, 141] on span "Descafeinado" at bounding box center [183, 135] width 91 height 23
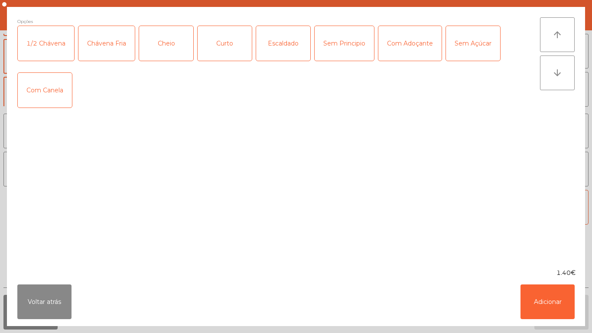
click at [176, 44] on div "Cheio" at bounding box center [166, 43] width 54 height 35
click at [552, 296] on button "Adicionar" at bounding box center [547, 301] width 54 height 35
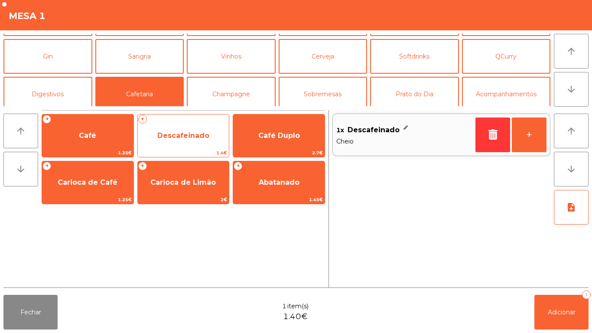
click at [179, 136] on span "Descafeinado" at bounding box center [183, 135] width 52 height 8
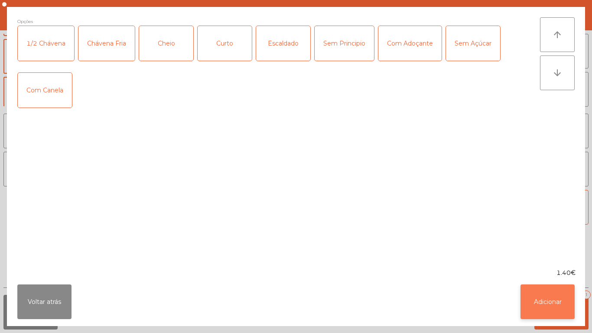
click at [535, 296] on button "Adicionar" at bounding box center [547, 301] width 54 height 35
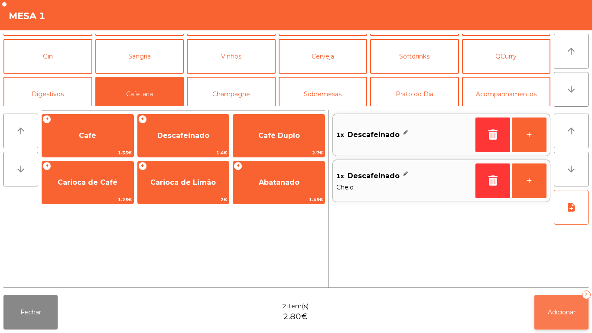
click at [567, 298] on button "Adicionar 2" at bounding box center [561, 312] width 54 height 35
